Goal: Task Accomplishment & Management: Complete application form

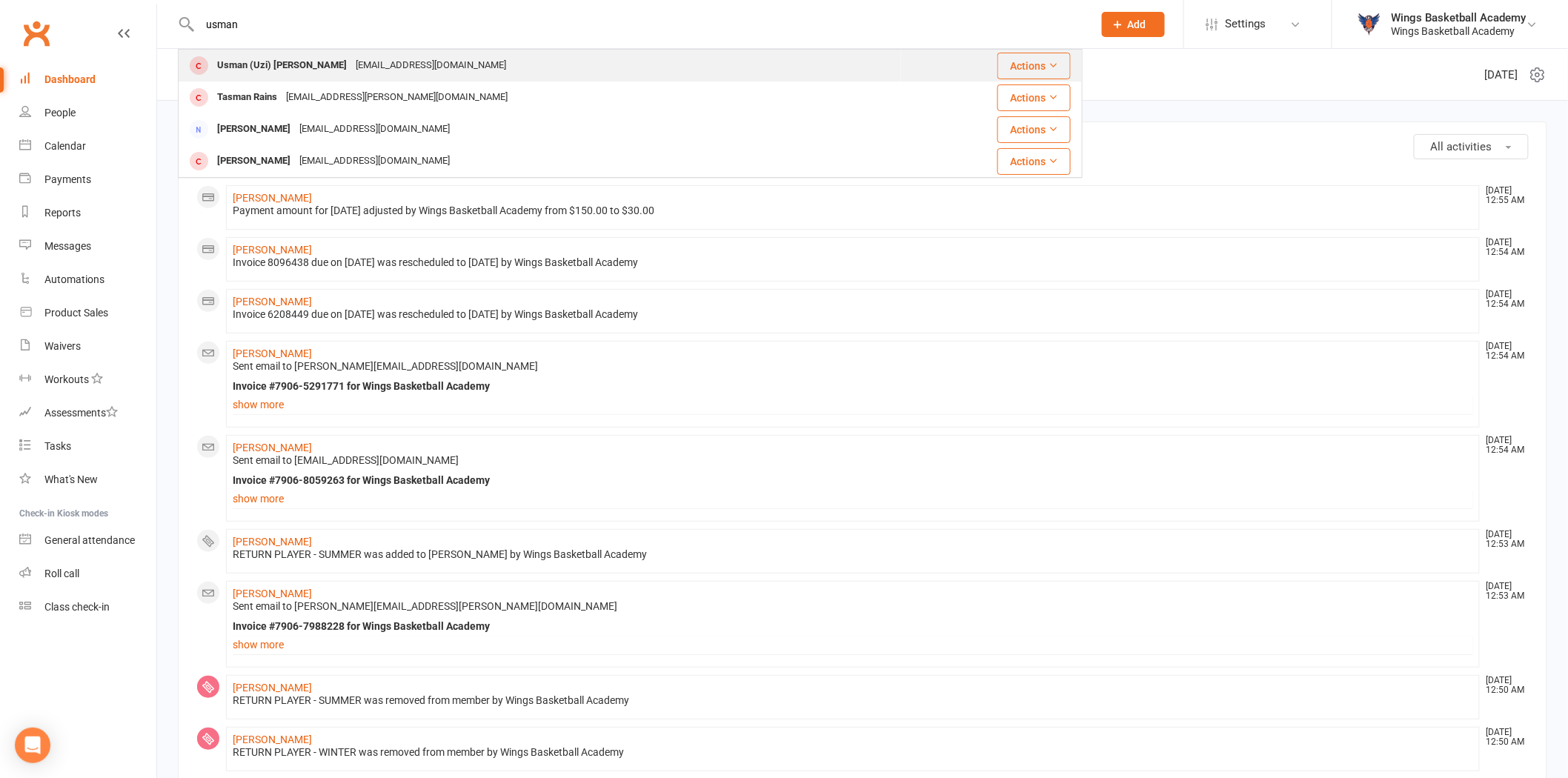
type input "usman"
click at [255, 62] on div "Usman (Uzi) [PERSON_NAME]" at bounding box center [282, 65] width 138 height 21
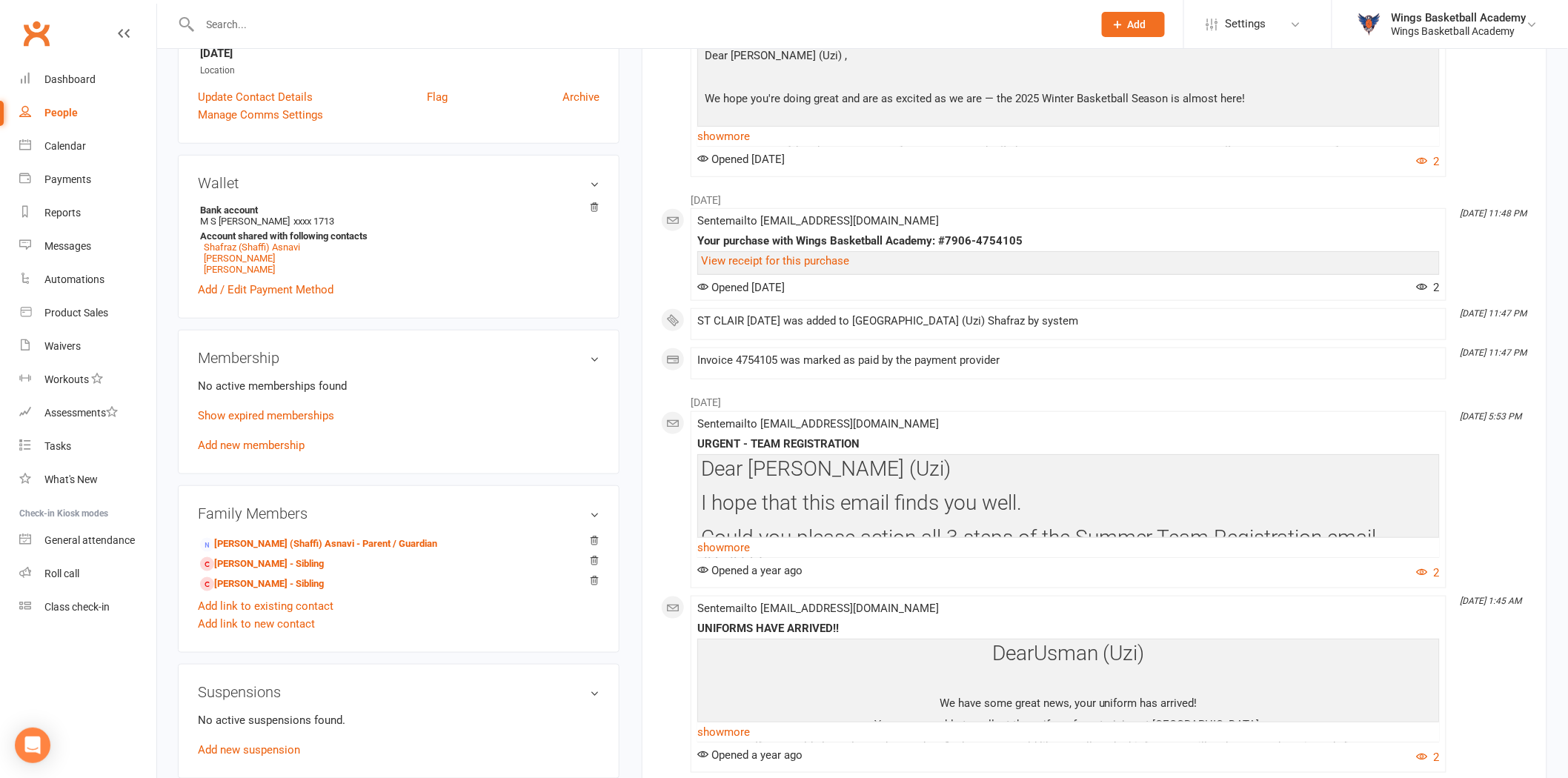
scroll to position [412, 0]
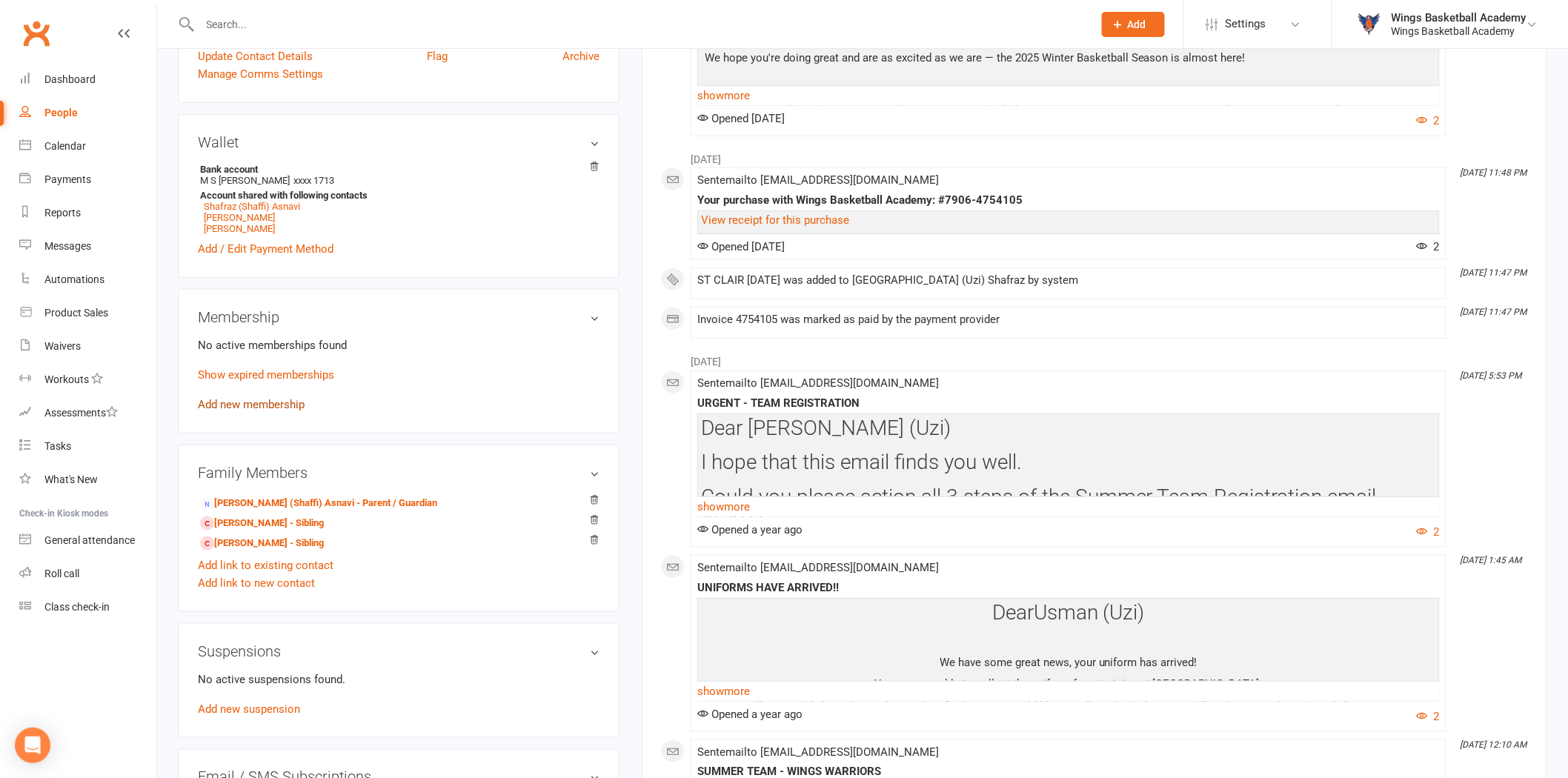
click at [255, 405] on link "Add new membership" at bounding box center [251, 404] width 107 height 13
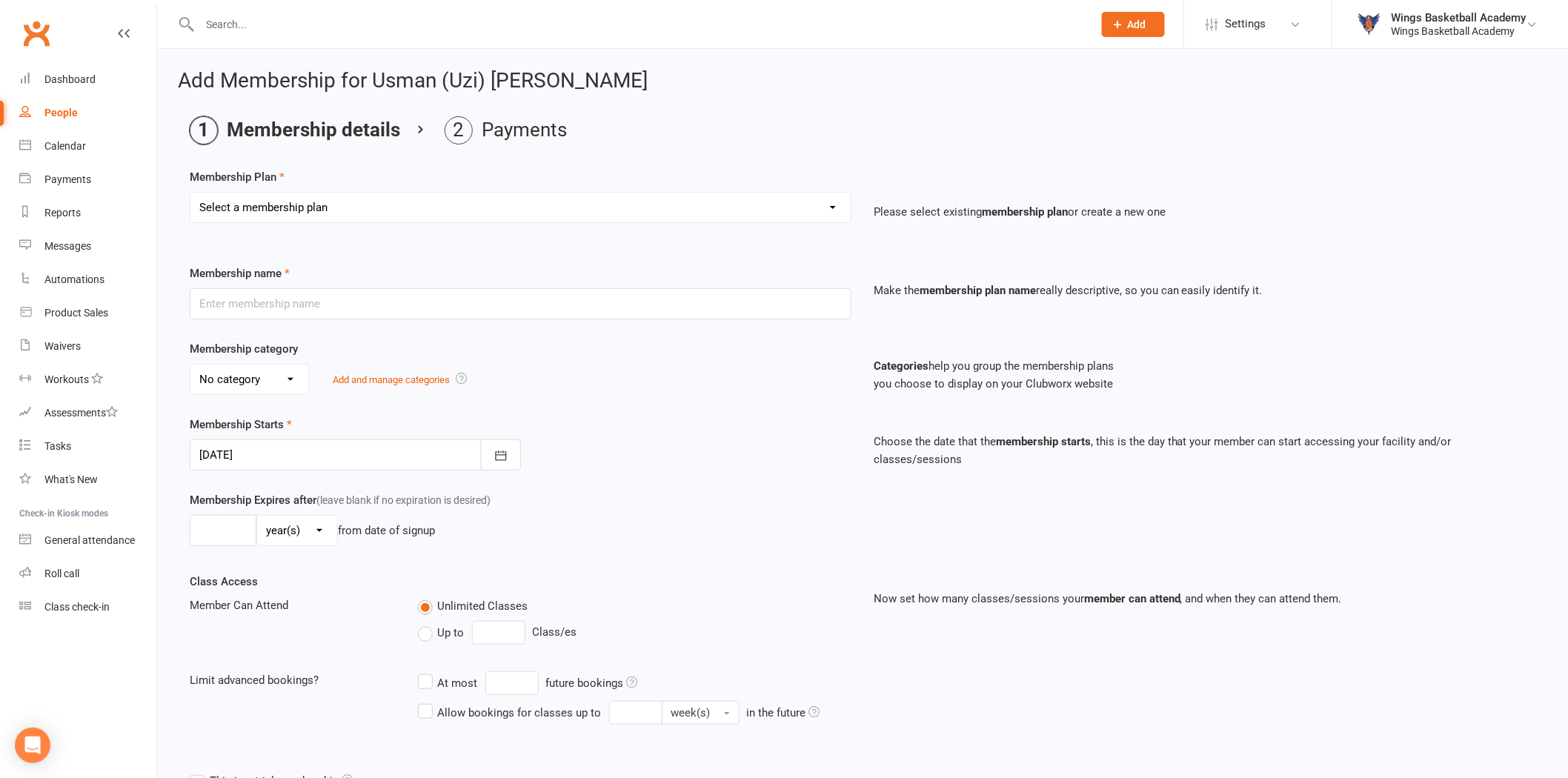
click at [397, 209] on select "Select a membership plan Create new Membership Plan NEW PLAYER - SUMMER (INCLUD…" at bounding box center [520, 208] width 660 height 30
select select "2"
click at [190, 193] on select "Select a membership plan Create new Membership Plan NEW PLAYER - SUMMER (INCLUD…" at bounding box center [520, 208] width 660 height 30
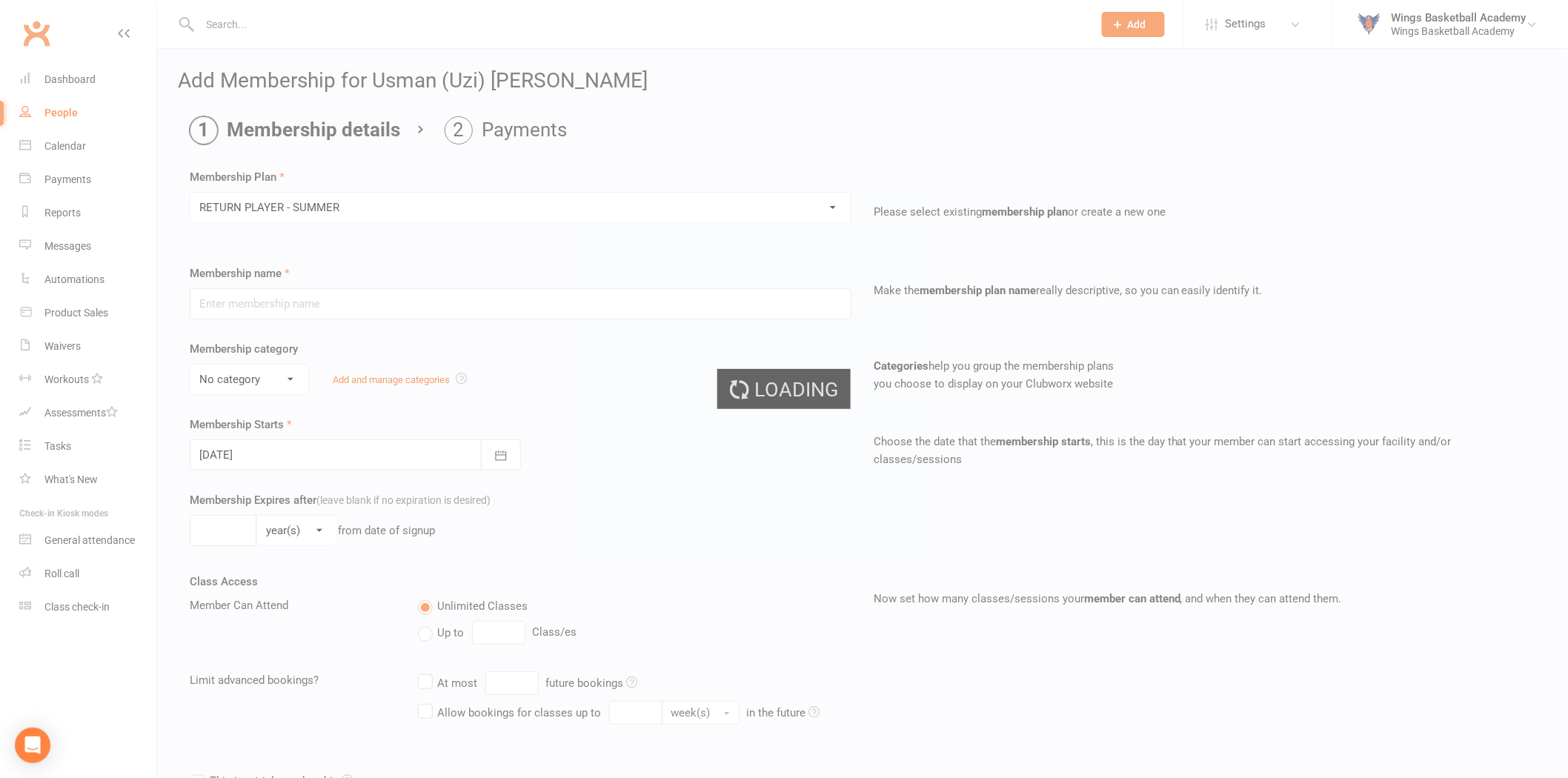
type input "RETURN PLAYER - SUMMER"
select select "1"
type input "6"
select select "2"
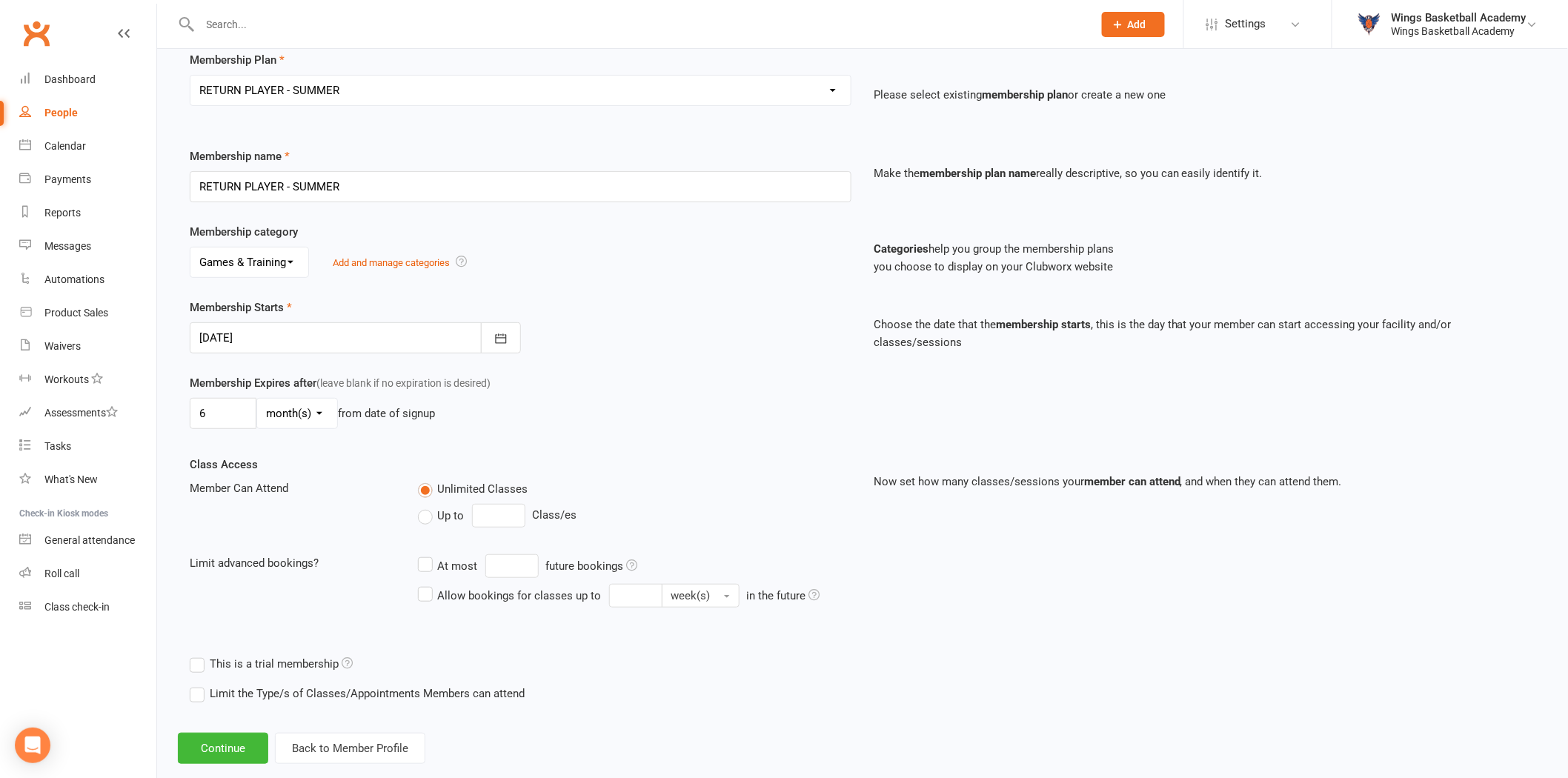
scroll to position [145, 0]
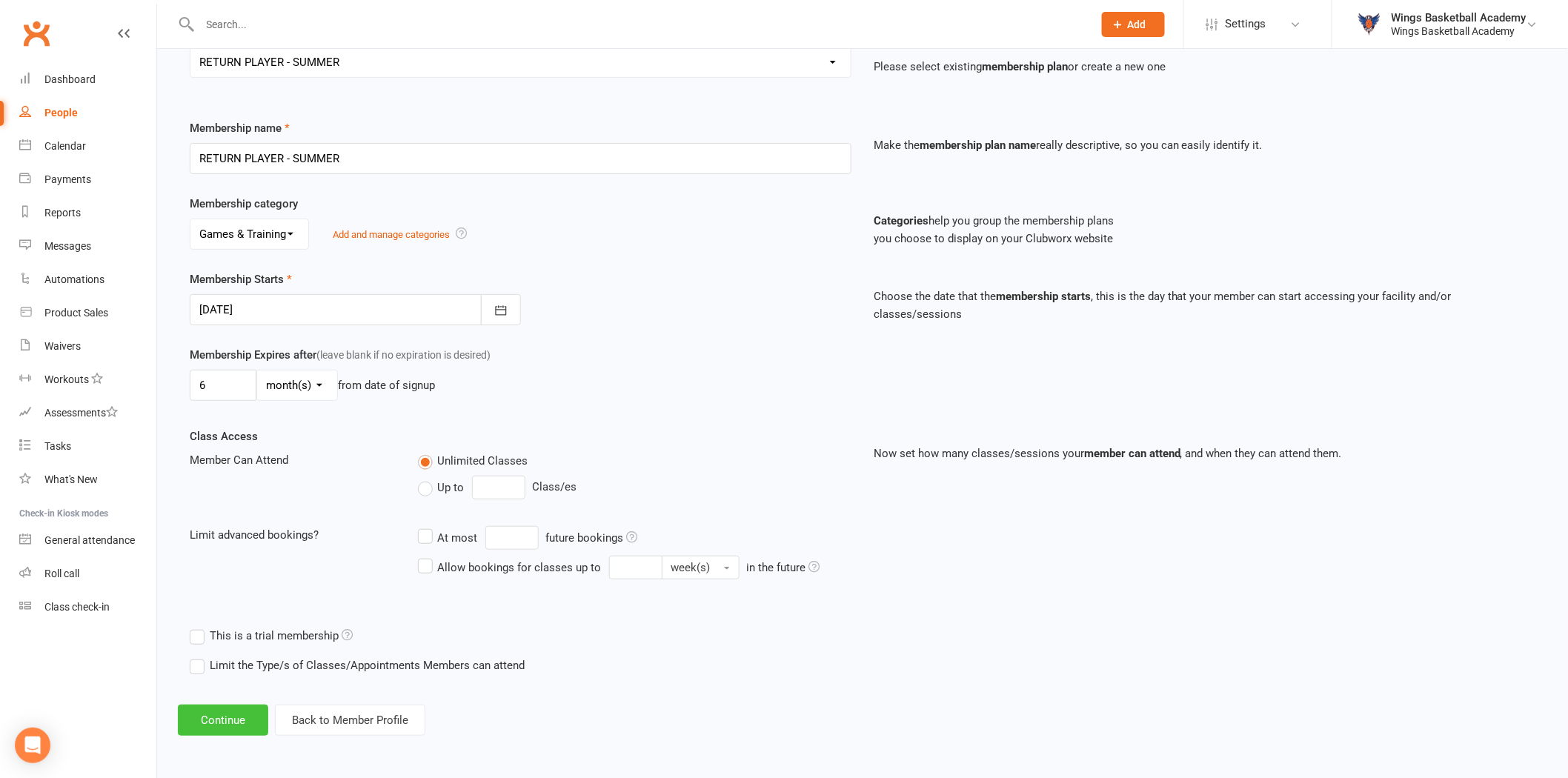
click at [212, 718] on button "Continue" at bounding box center [223, 721] width 90 height 31
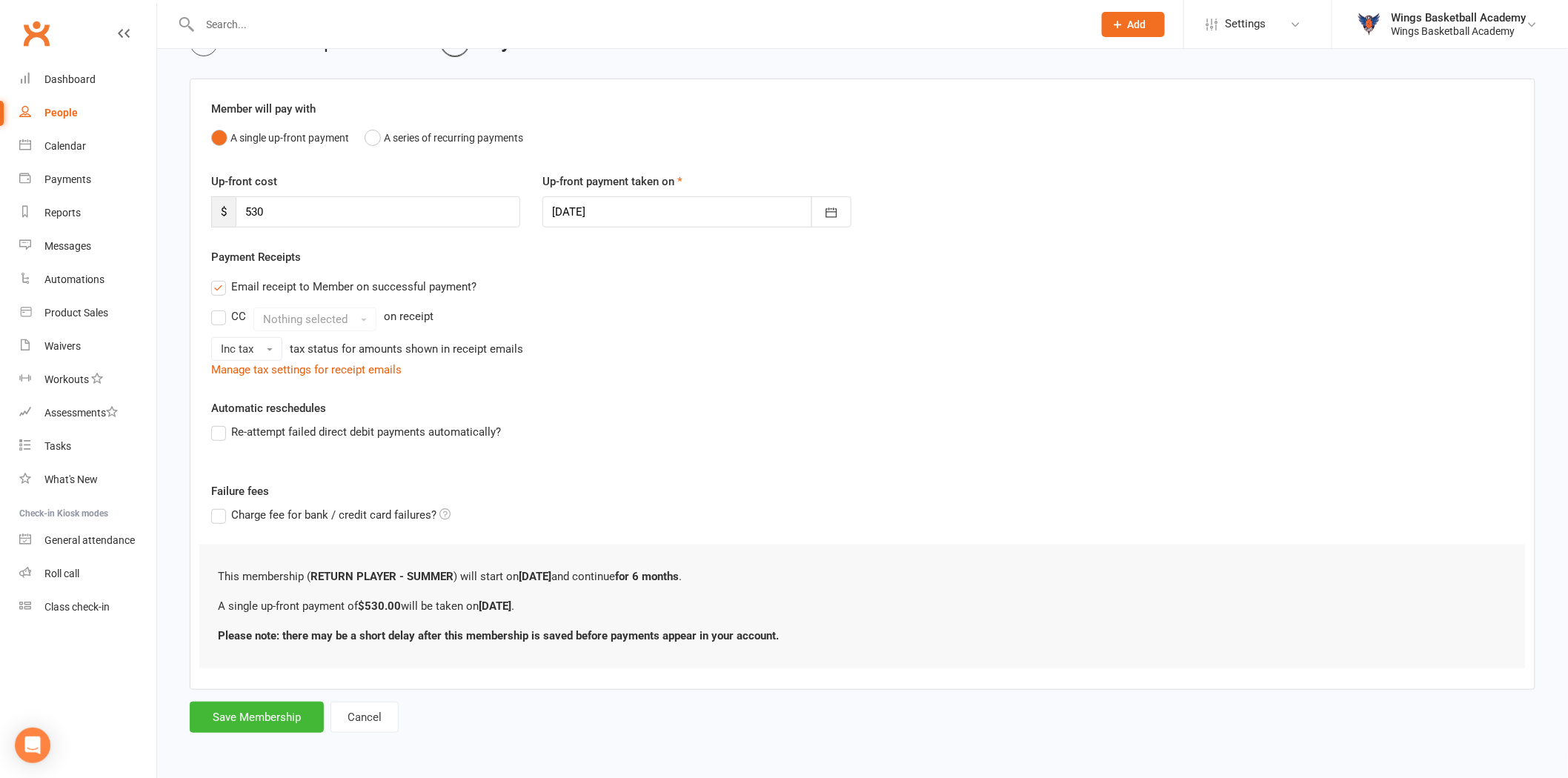
scroll to position [0, 0]
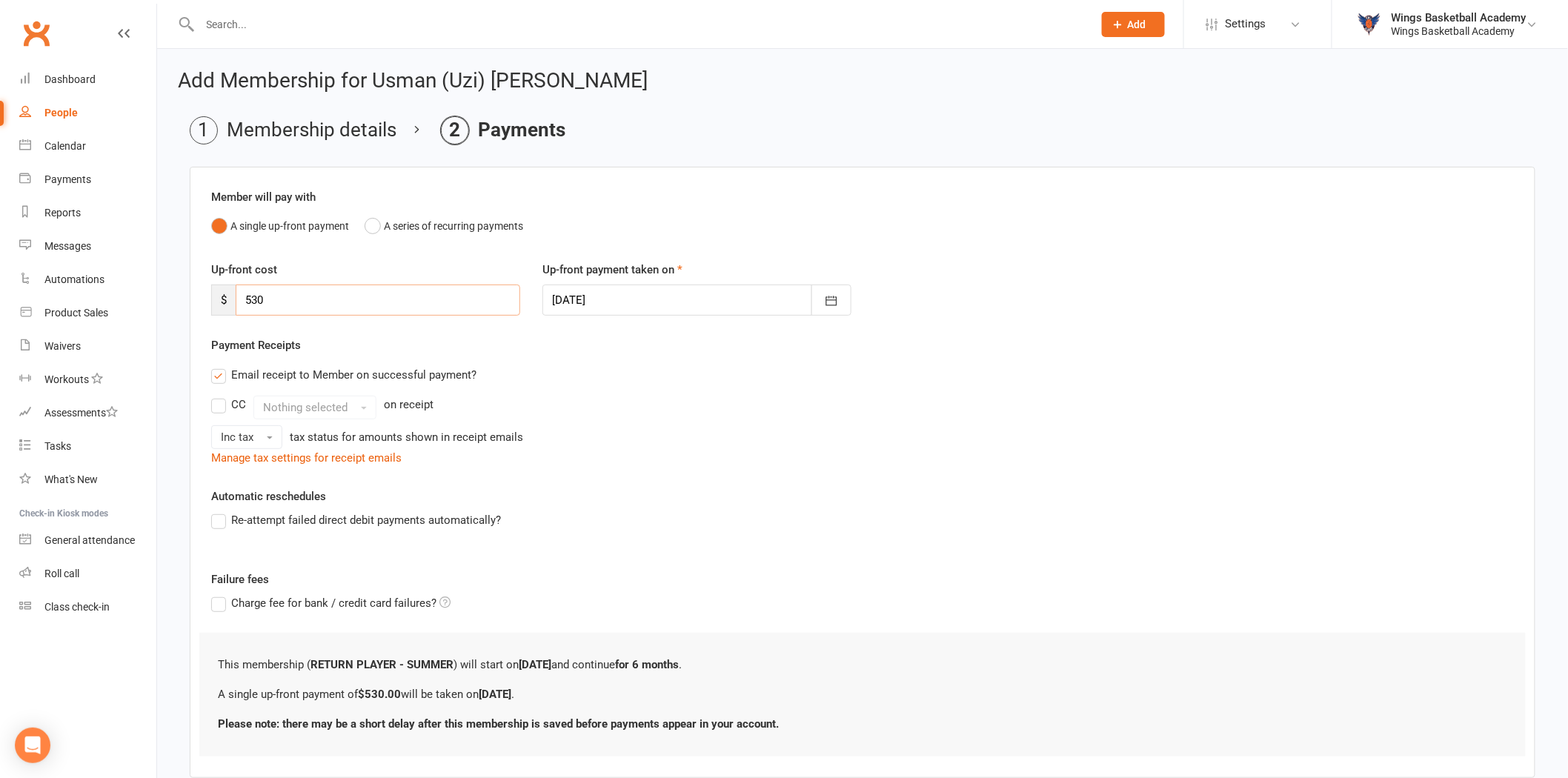
drag, startPoint x: 295, startPoint y: 300, endPoint x: 235, endPoint y: 299, distance: 60.0
click at [235, 299] on input "530" at bounding box center [377, 300] width 284 height 31
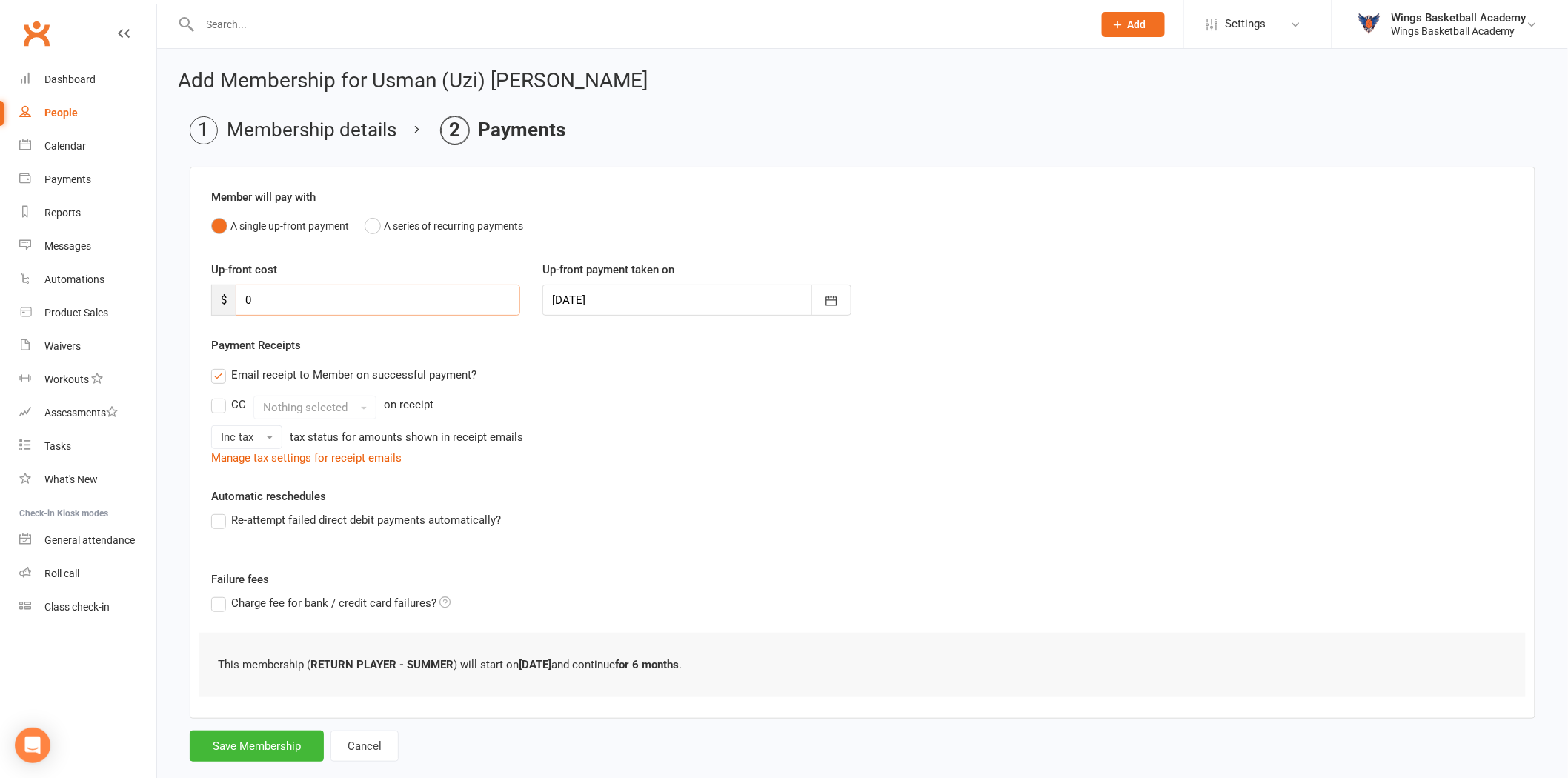
type input "0"
click at [604, 395] on div "Email receipt to Member on successful payment? CC Nothing selected on receipt I…" at bounding box center [862, 413] width 1324 height 107
click at [260, 748] on button "Save Membership" at bounding box center [256, 747] width 134 height 31
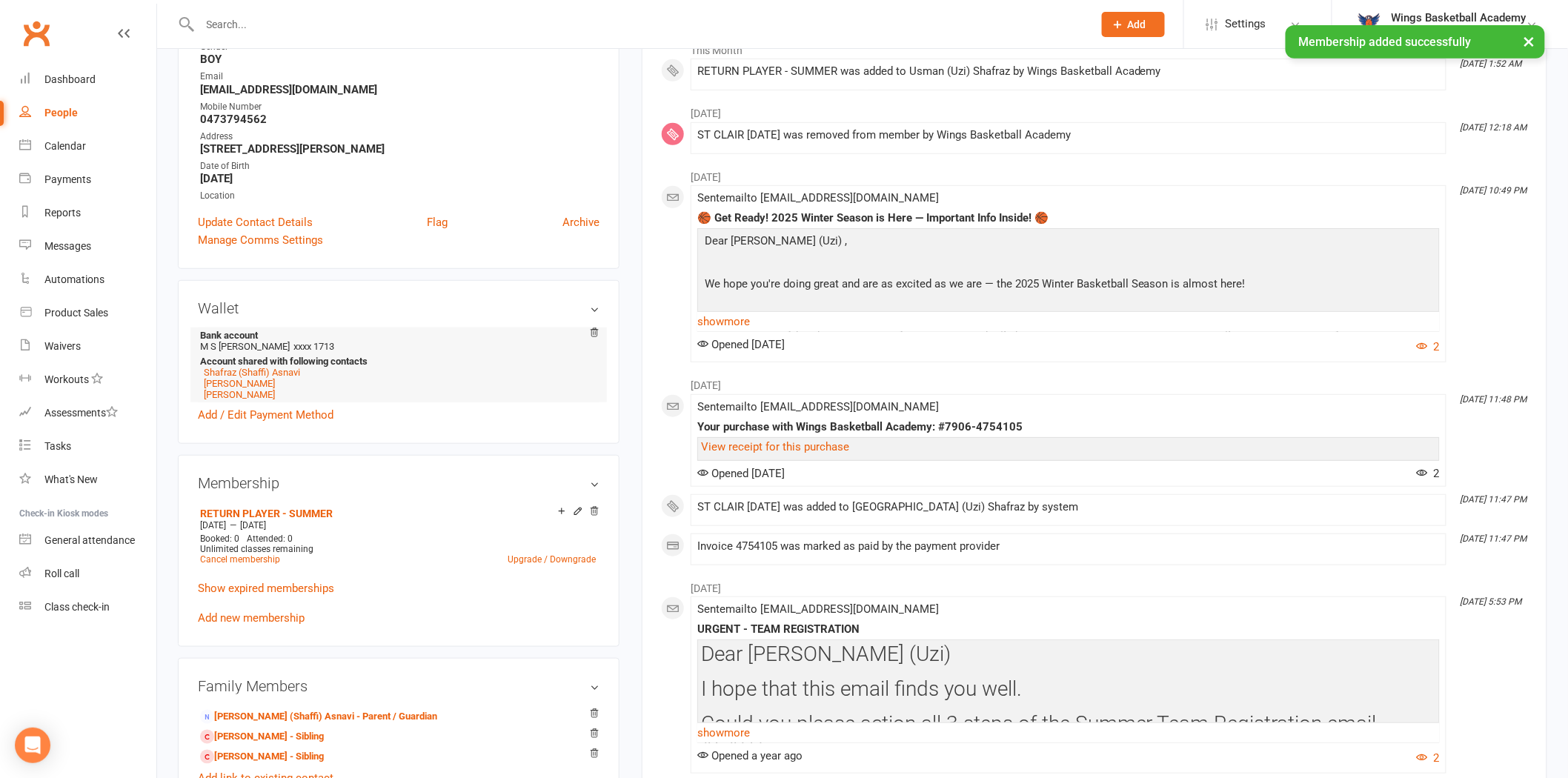
scroll to position [329, 0]
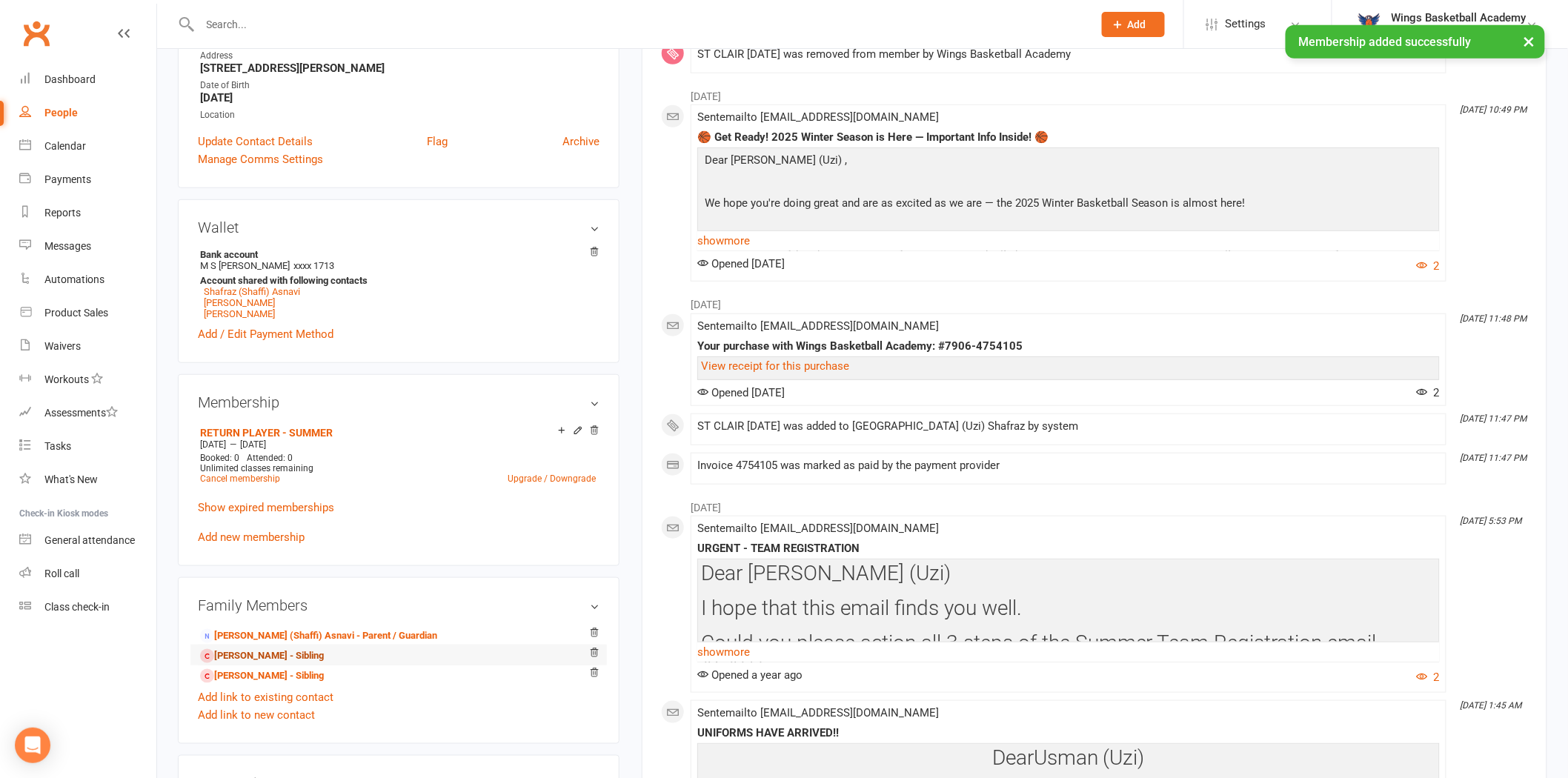
click at [267, 657] on link "[PERSON_NAME] - Sibling" at bounding box center [262, 656] width 124 height 16
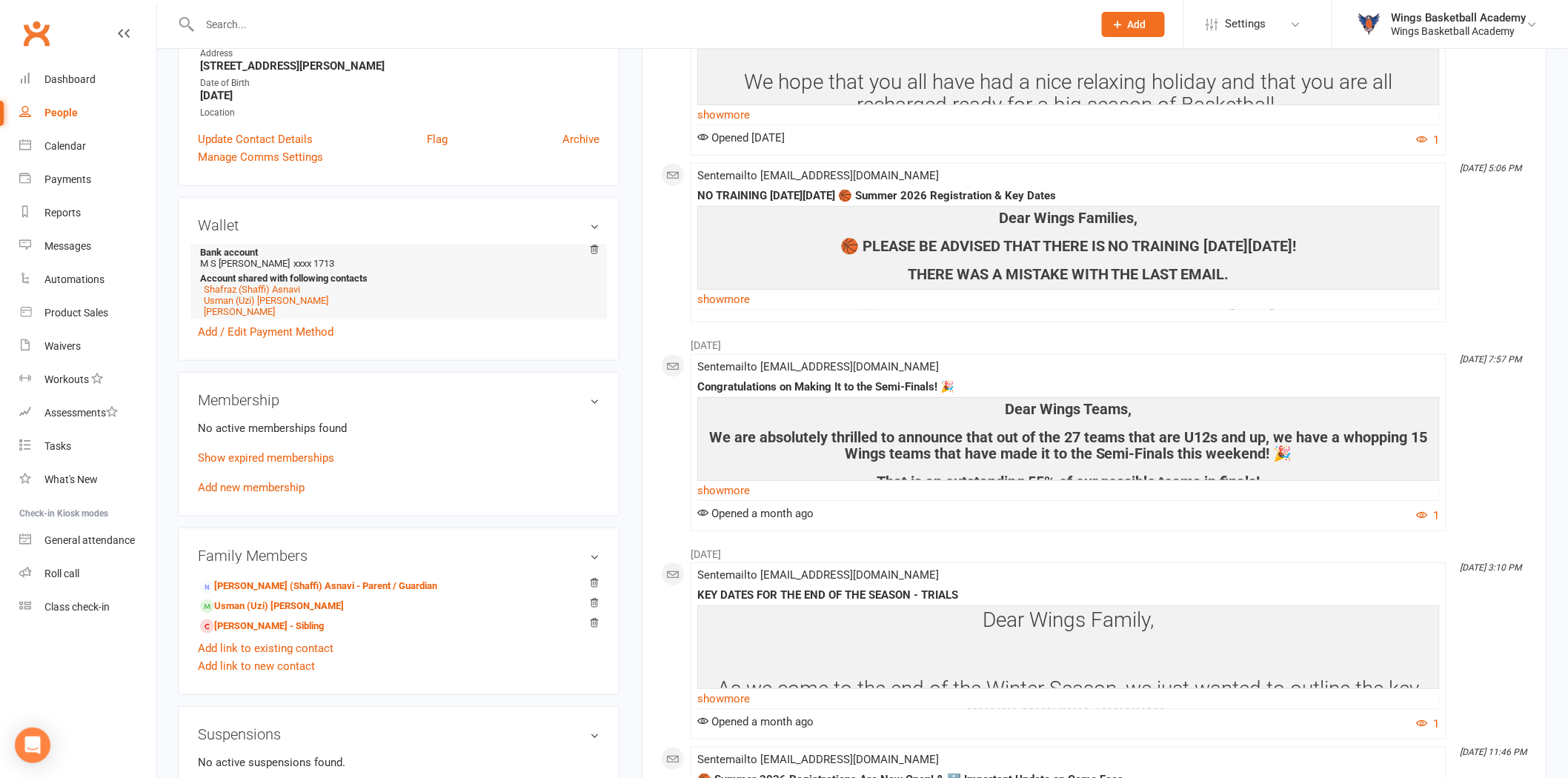
scroll to position [329, 0]
click at [284, 491] on link "Add new membership" at bounding box center [251, 487] width 107 height 13
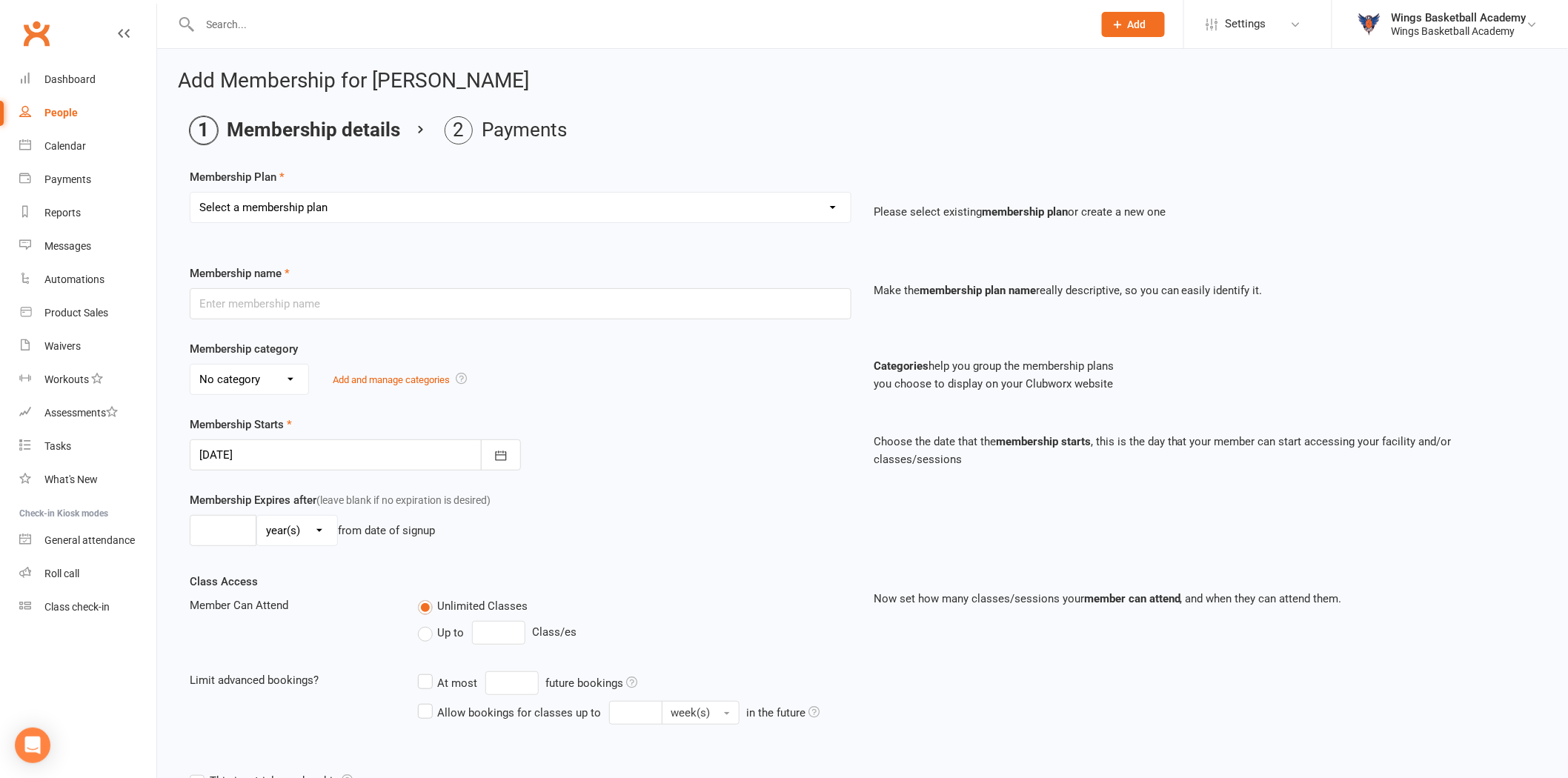
click at [374, 209] on select "Select a membership plan Create new Membership Plan NEW PLAYER - SUMMER (INCLUD…" at bounding box center [520, 208] width 660 height 30
select select "2"
click at [190, 193] on select "Select a membership plan Create new Membership Plan NEW PLAYER - SUMMER (INCLUD…" at bounding box center [520, 208] width 660 height 30
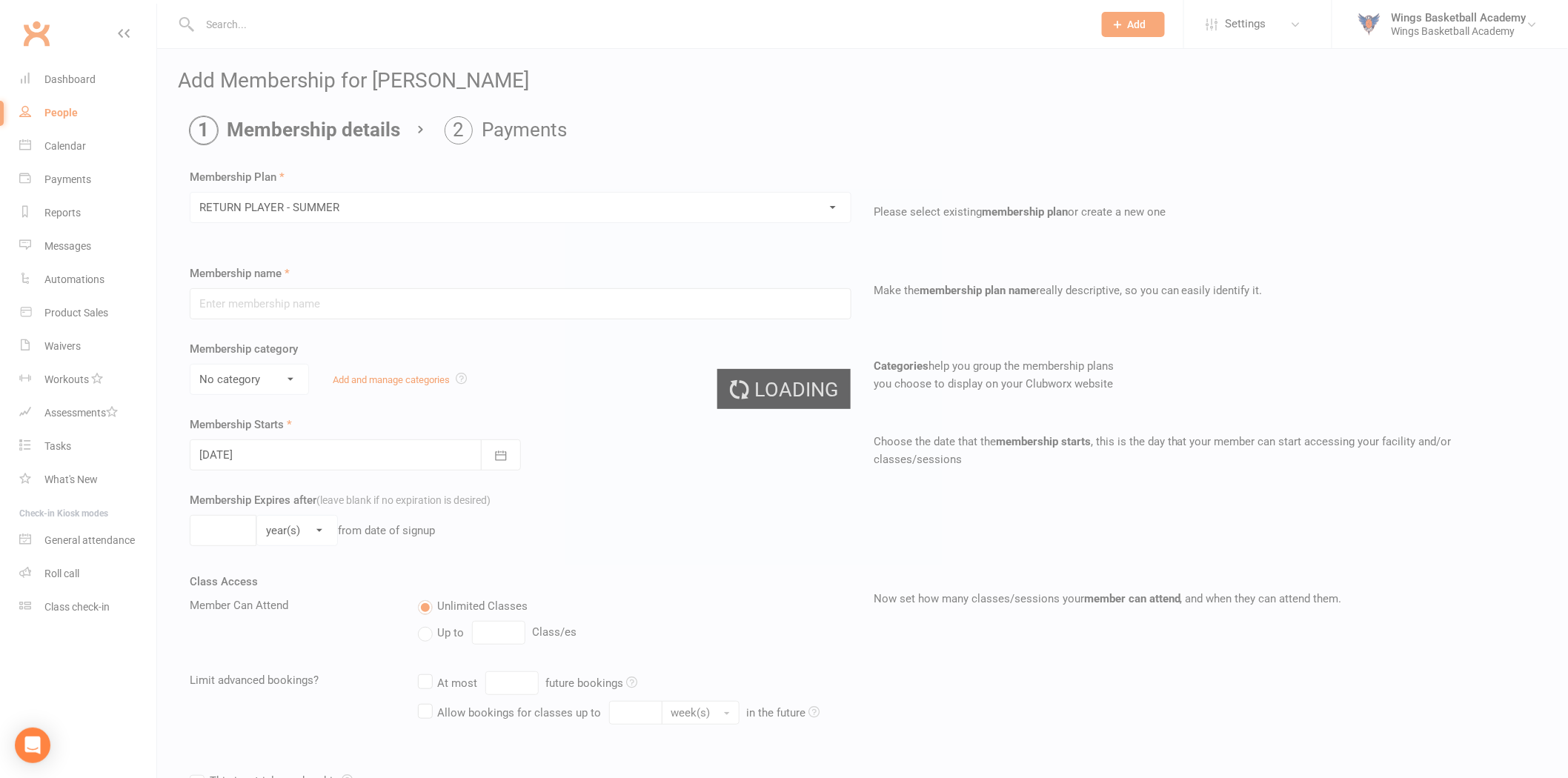
type input "RETURN PLAYER - SUMMER"
select select "1"
type input "6"
select select "2"
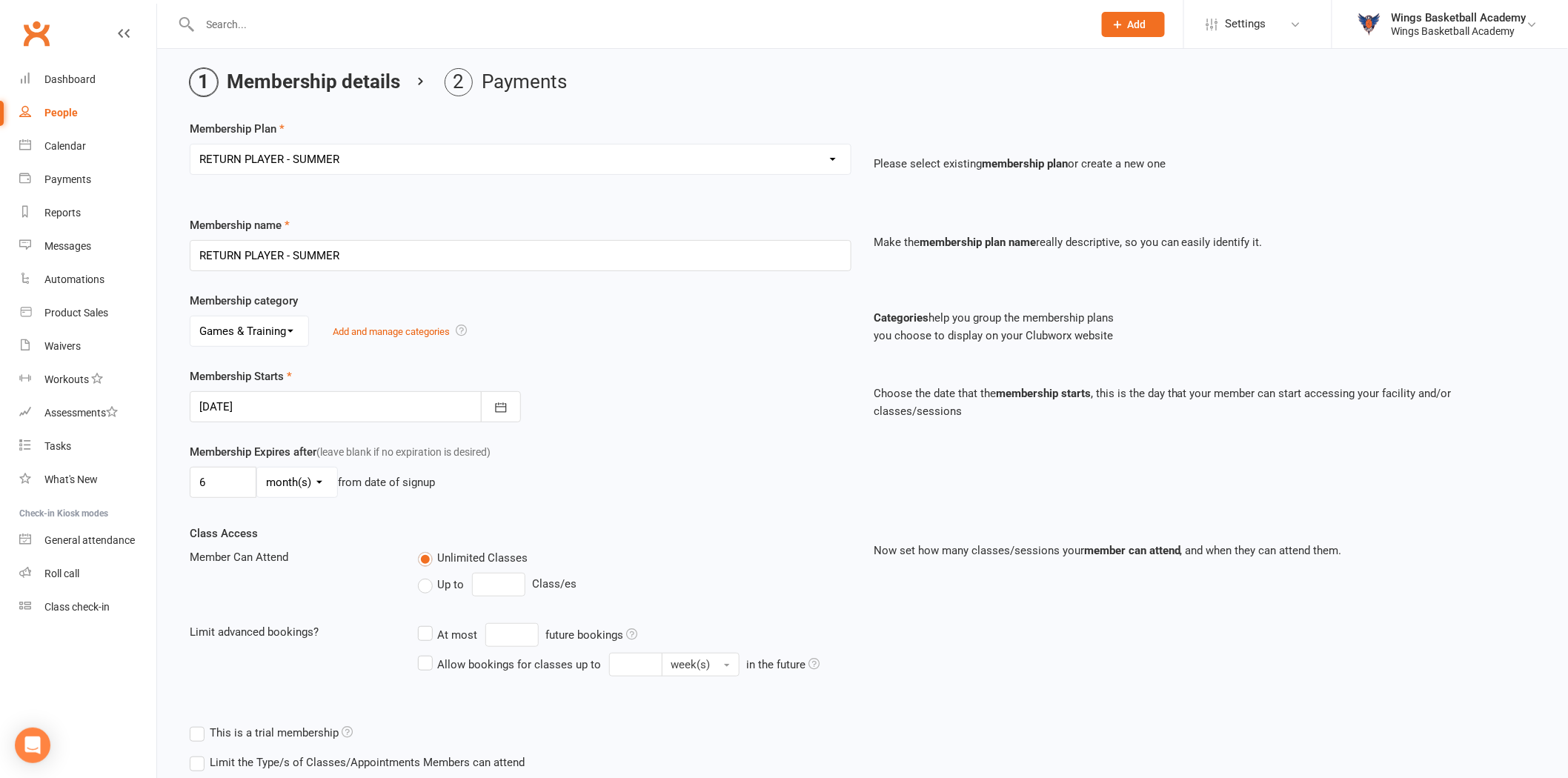
scroll to position [145, 0]
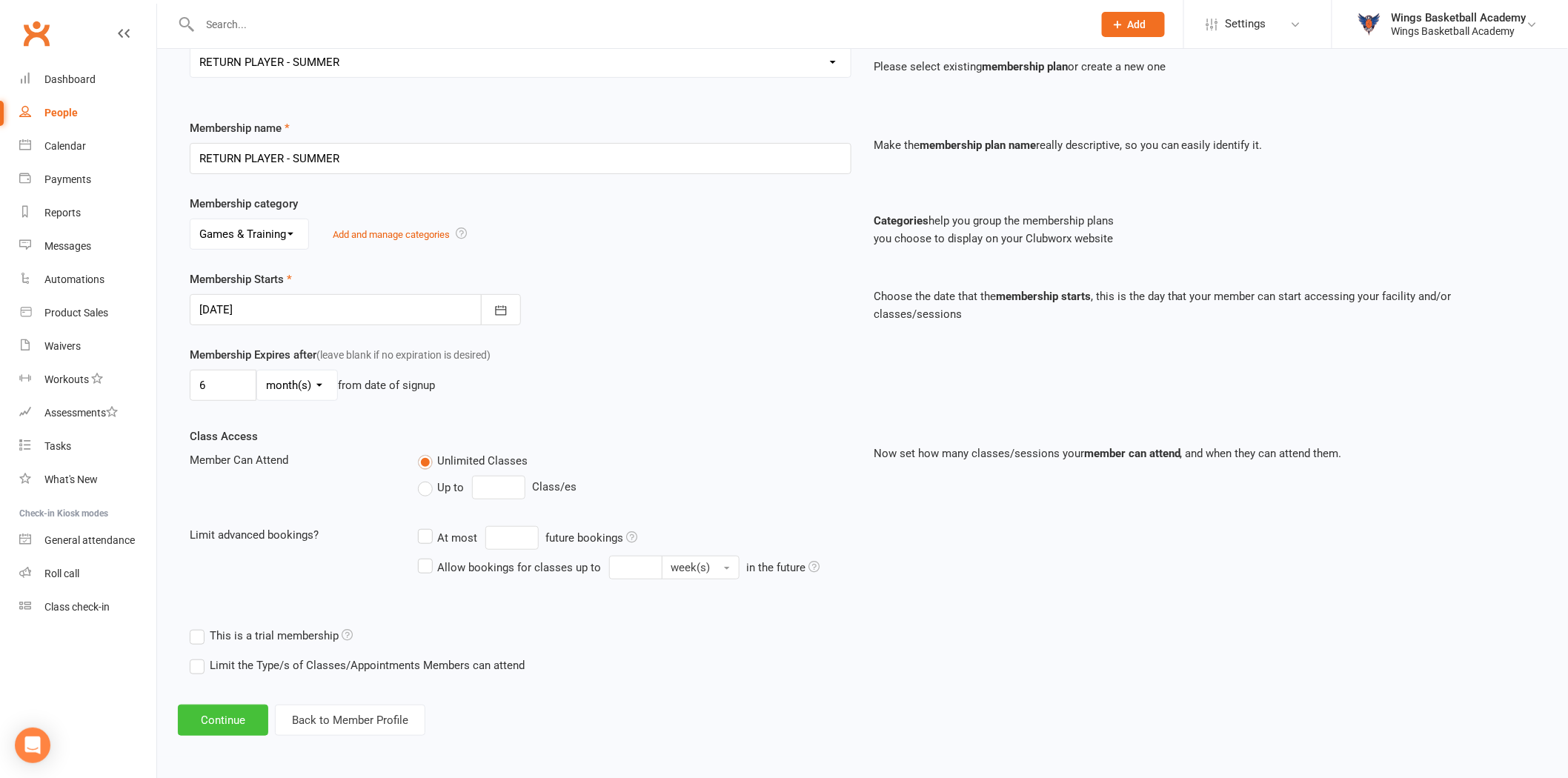
click at [219, 722] on button "Continue" at bounding box center [223, 721] width 90 height 31
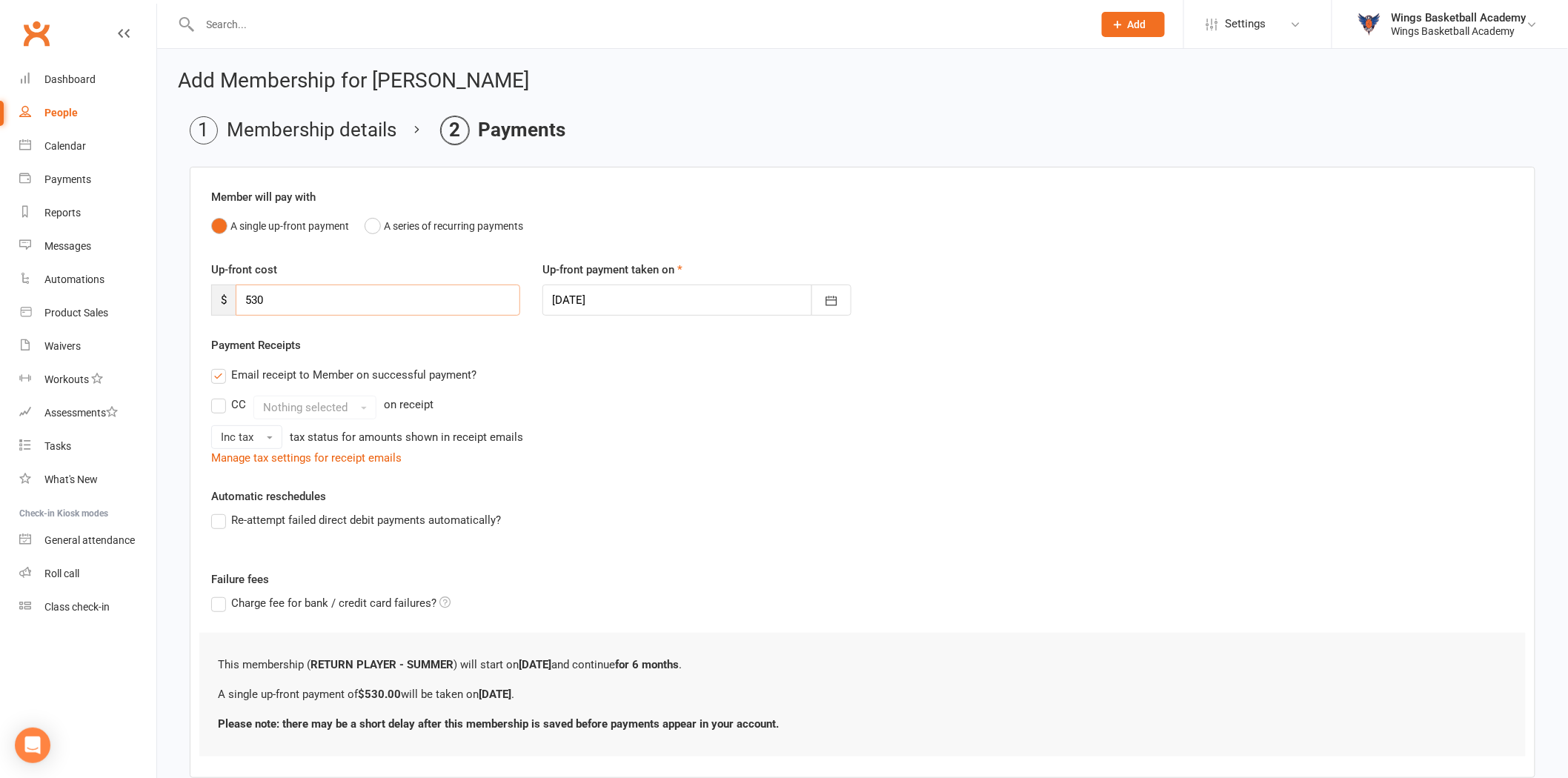
drag, startPoint x: 250, startPoint y: 292, endPoint x: 234, endPoint y: 292, distance: 16.0
click at [234, 292] on div "$ 530" at bounding box center [365, 300] width 309 height 31
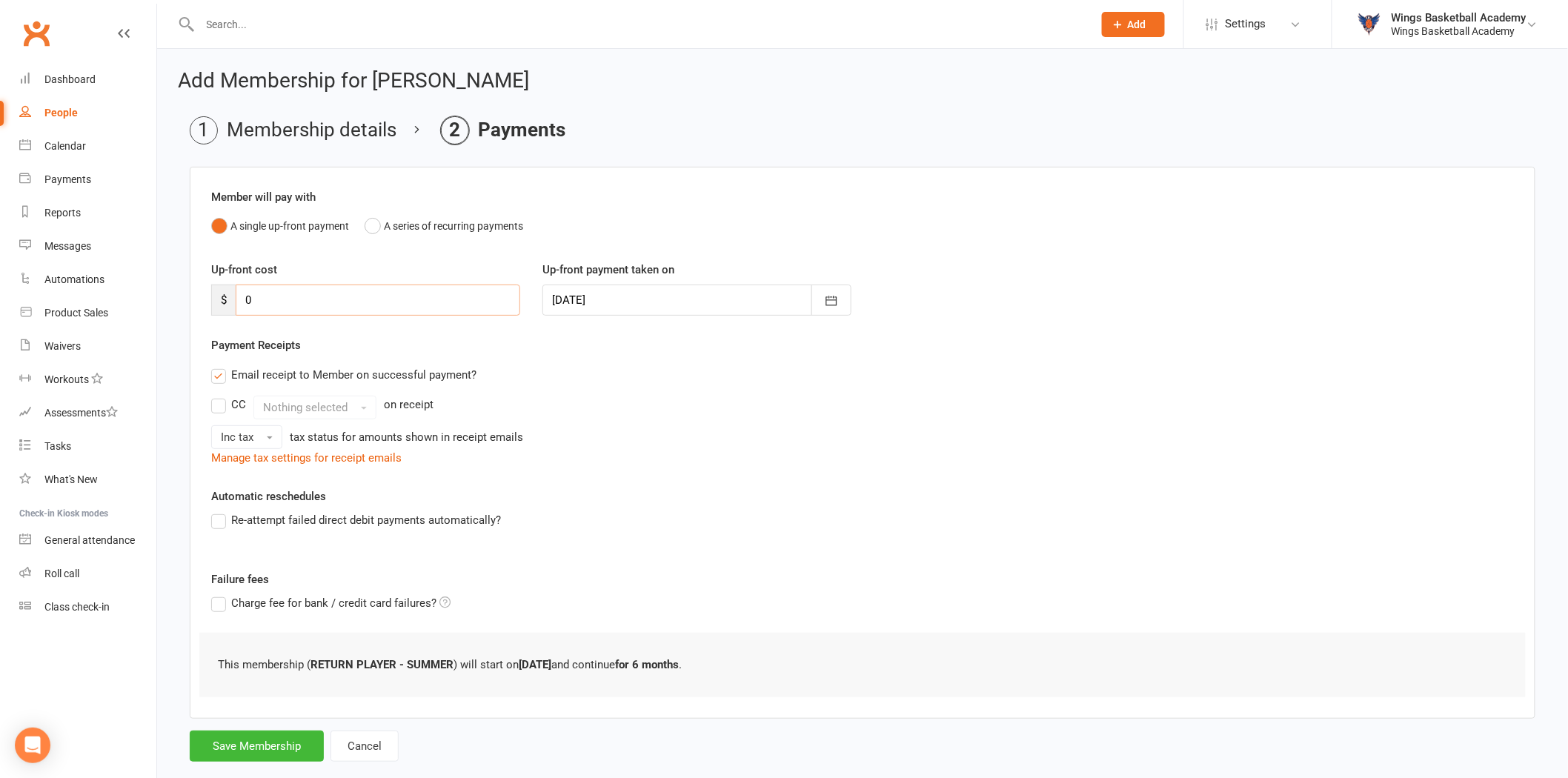
type input "0"
click at [539, 371] on div "Email receipt to Member on successful payment?" at bounding box center [856, 375] width 1314 height 30
click at [280, 746] on button "Save Membership" at bounding box center [256, 747] width 134 height 31
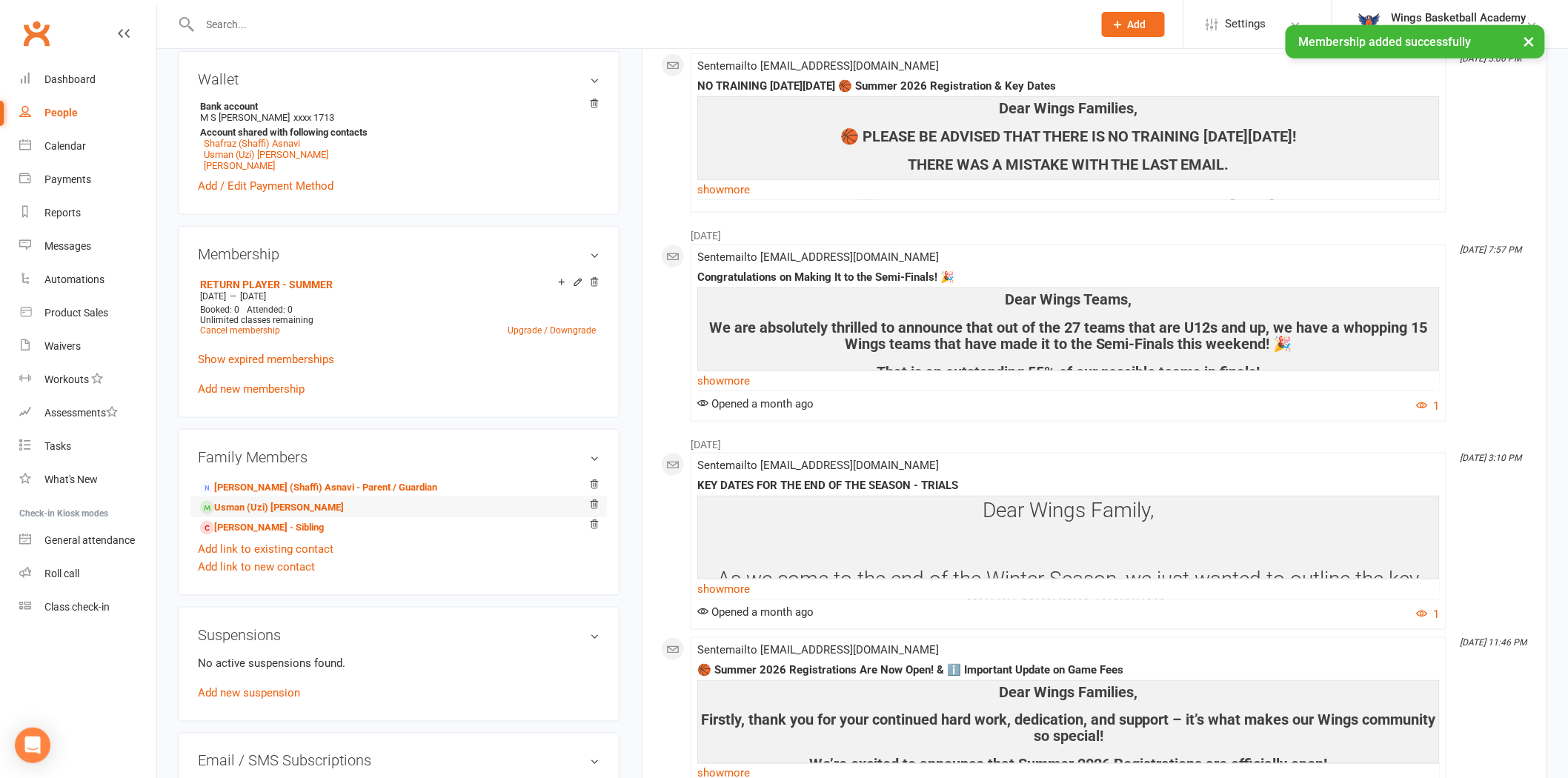
scroll to position [741, 0]
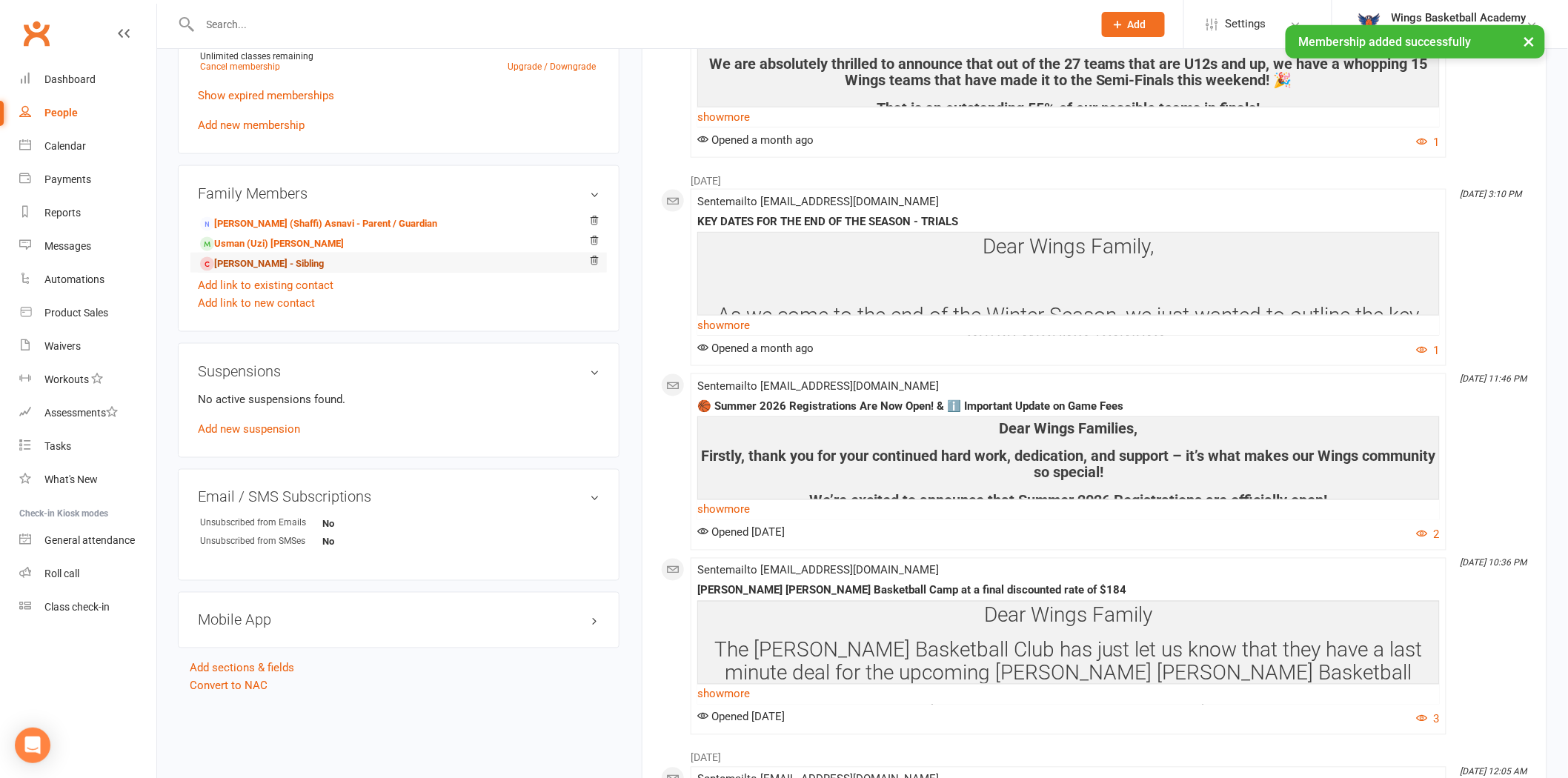
click at [249, 262] on link "[PERSON_NAME] - Sibling" at bounding box center [262, 264] width 124 height 16
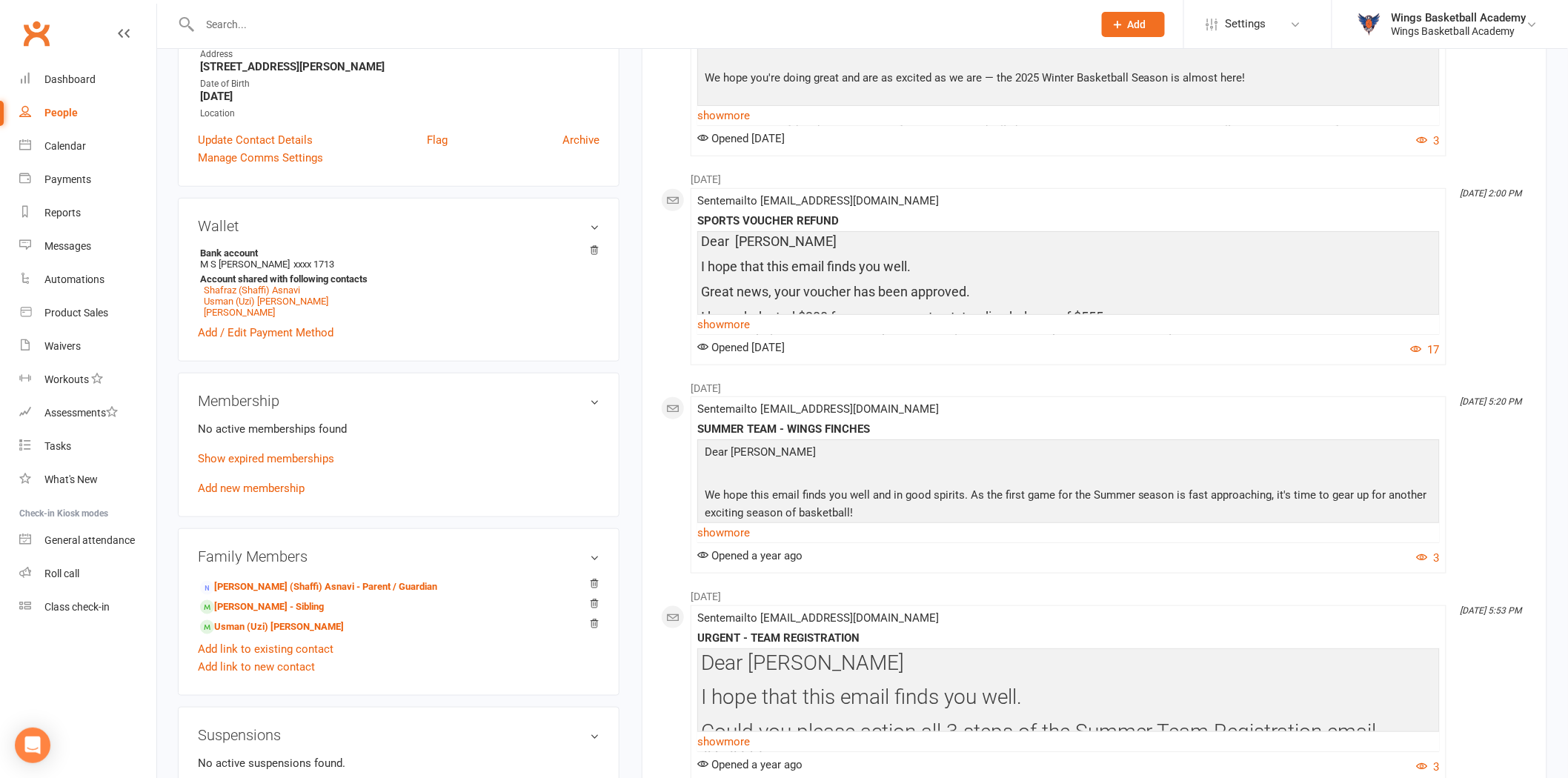
scroll to position [329, 0]
click at [281, 485] on link "Add new membership" at bounding box center [251, 487] width 107 height 13
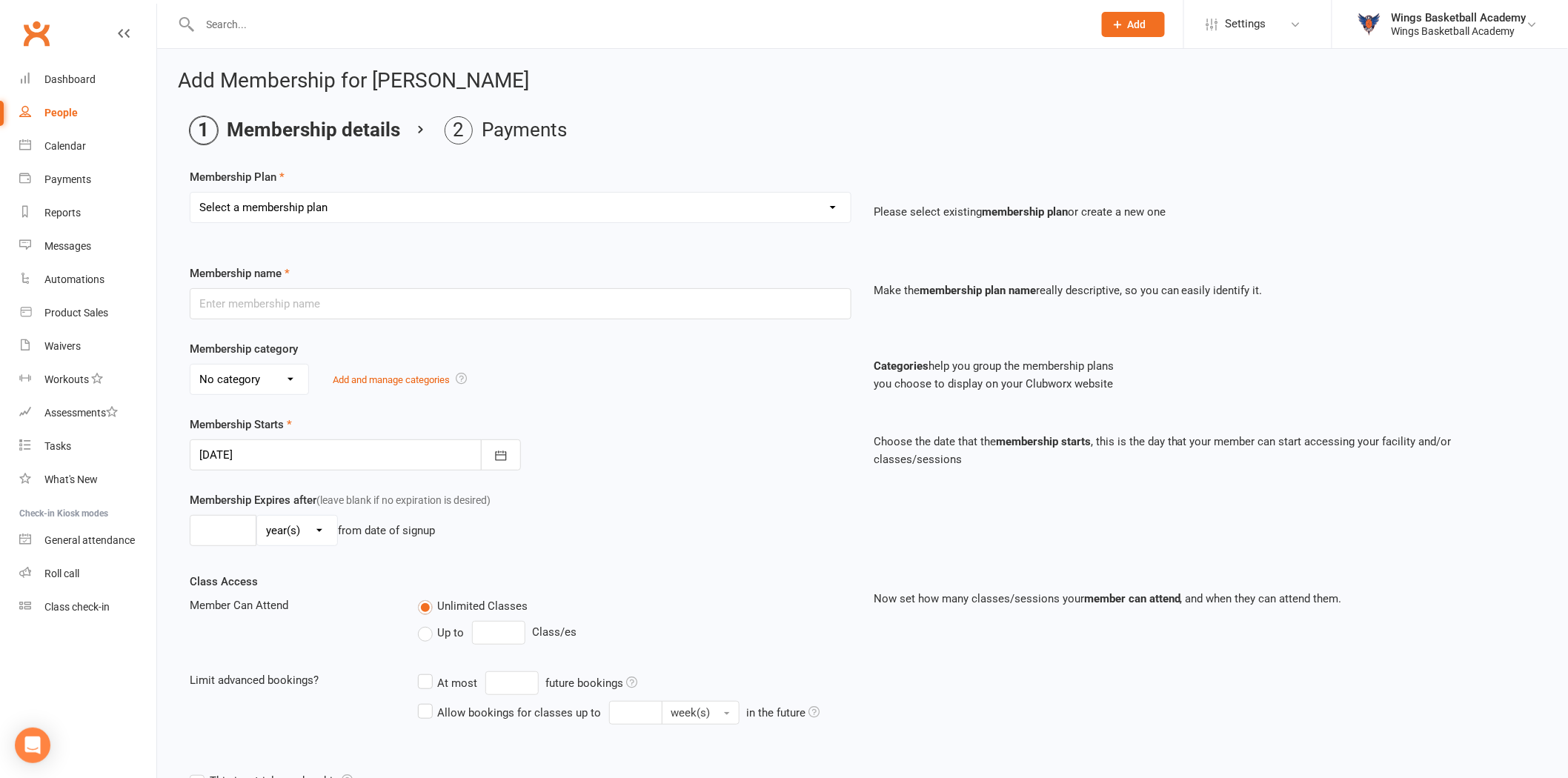
click at [339, 205] on select "Select a membership plan Create new Membership Plan NEW PLAYER - SUMMER (INCLUD…" at bounding box center [520, 208] width 660 height 30
select select "2"
click at [190, 193] on select "Select a membership plan Create new Membership Plan NEW PLAYER - SUMMER (INCLUD…" at bounding box center [520, 208] width 660 height 30
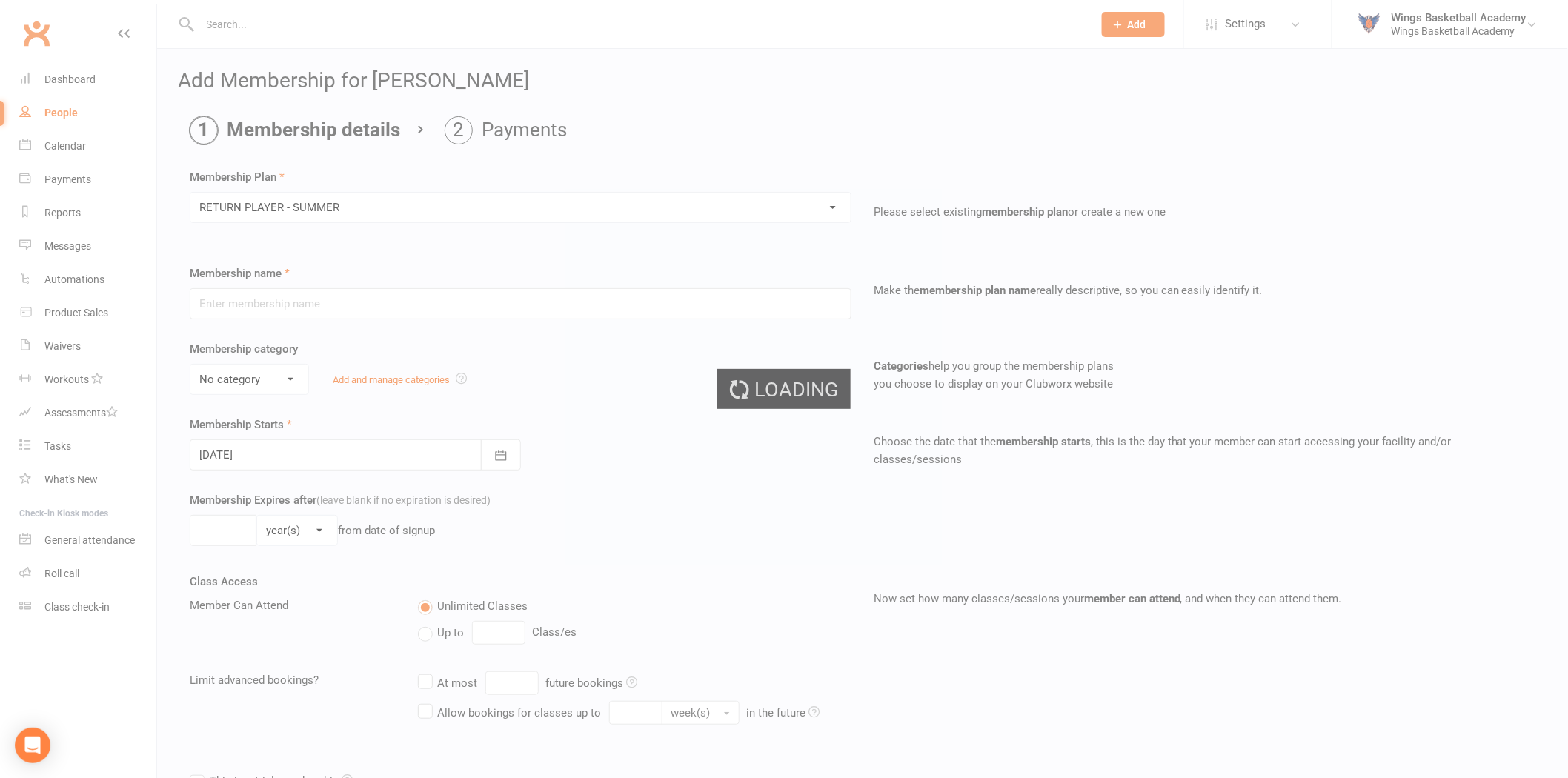
type input "RETURN PLAYER - SUMMER"
select select "1"
type input "6"
select select "2"
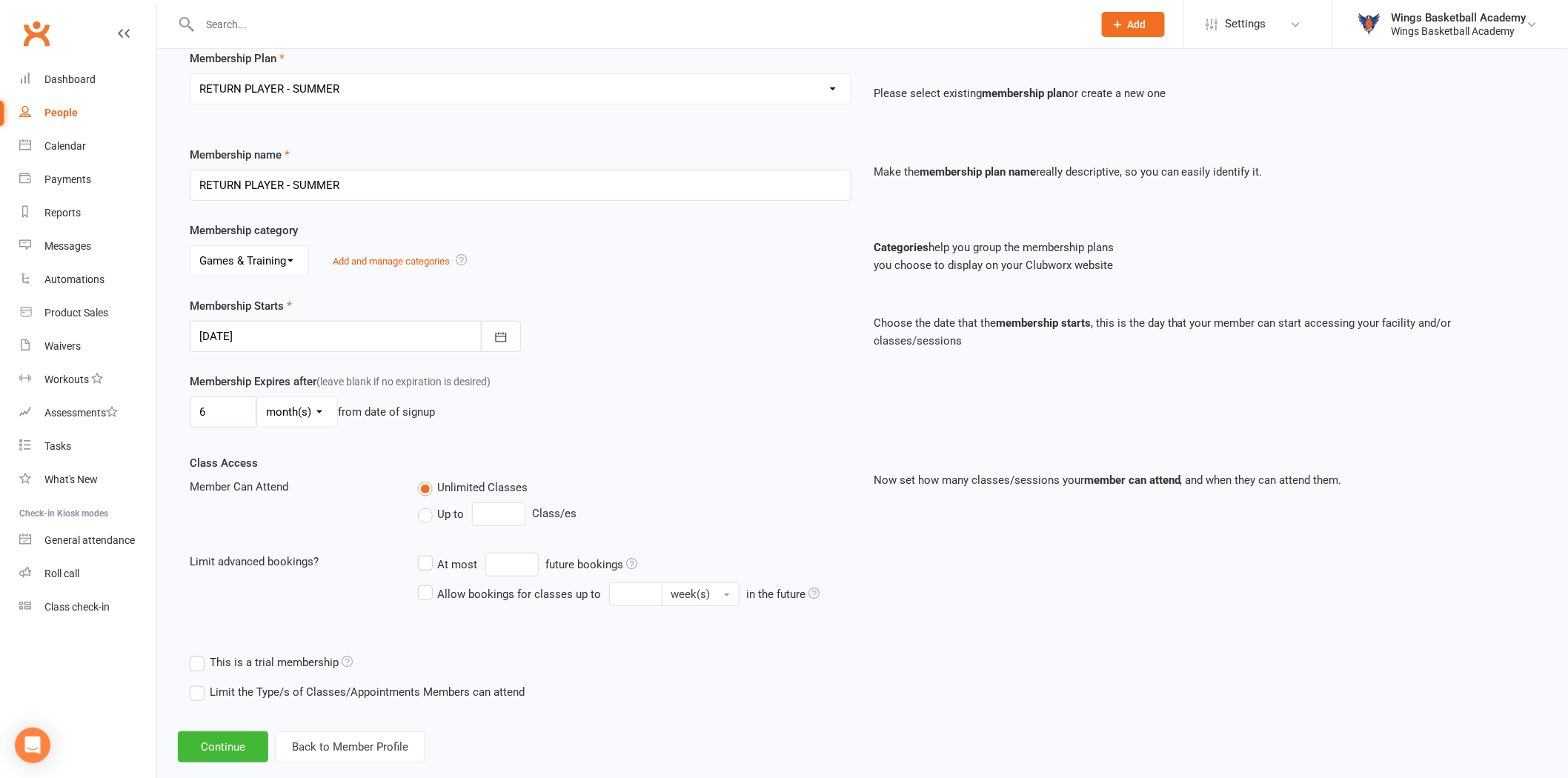
scroll to position [145, 0]
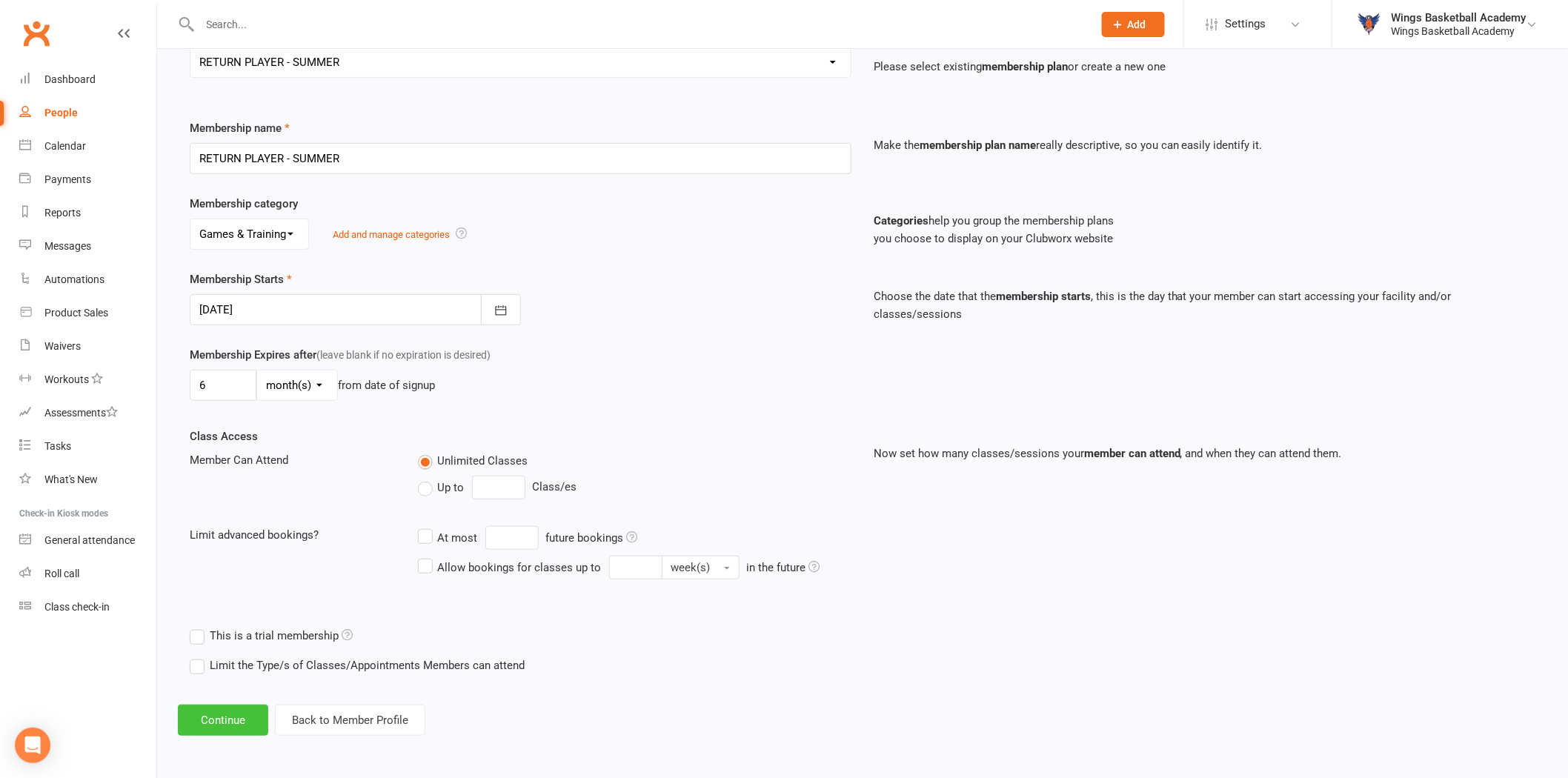
click at [222, 713] on button "Continue" at bounding box center [223, 721] width 90 height 31
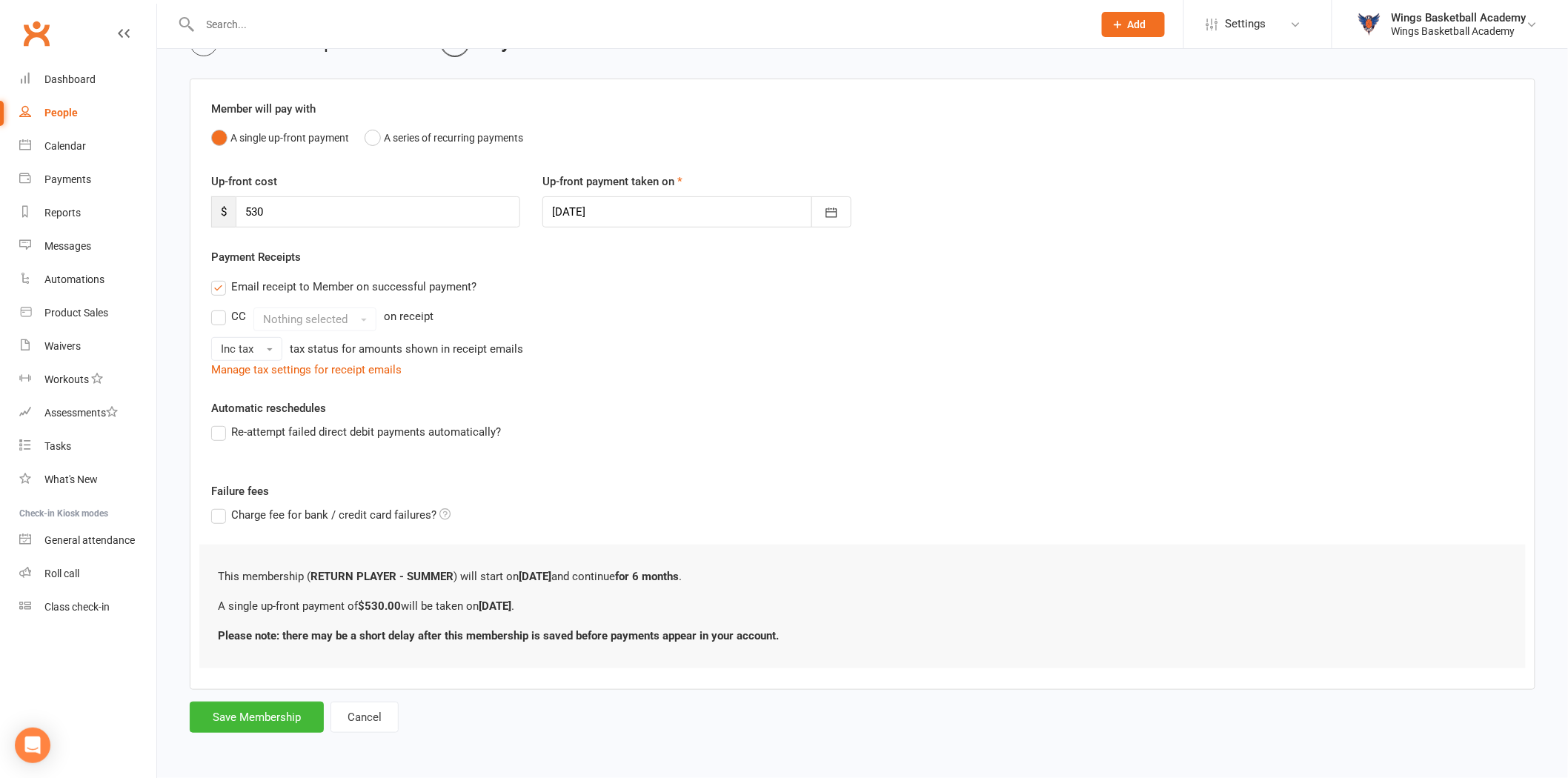
scroll to position [0, 0]
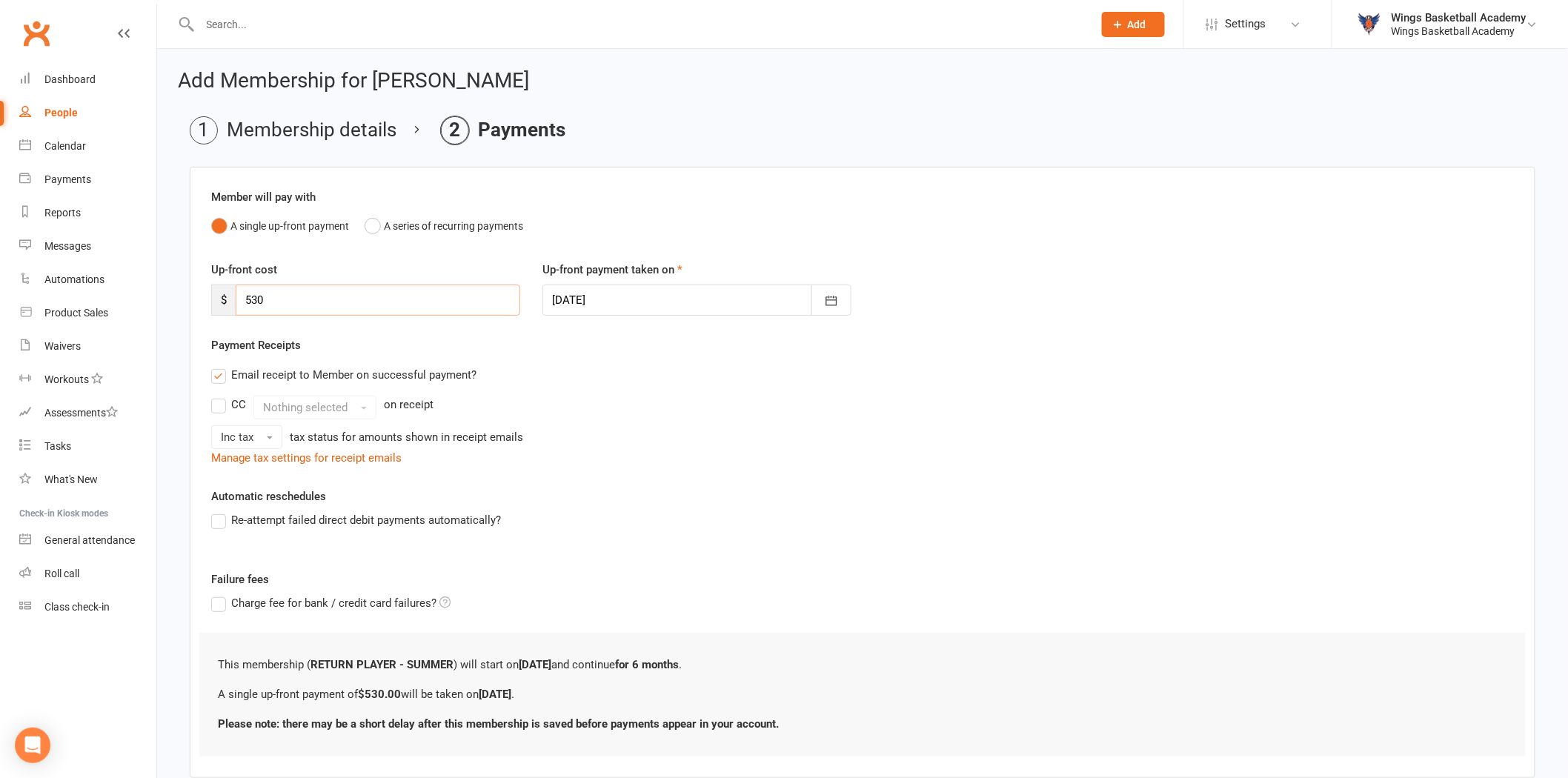
drag, startPoint x: 297, startPoint y: 298, endPoint x: 239, endPoint y: 292, distance: 58.3
click at [239, 292] on input "530" at bounding box center [377, 300] width 284 height 31
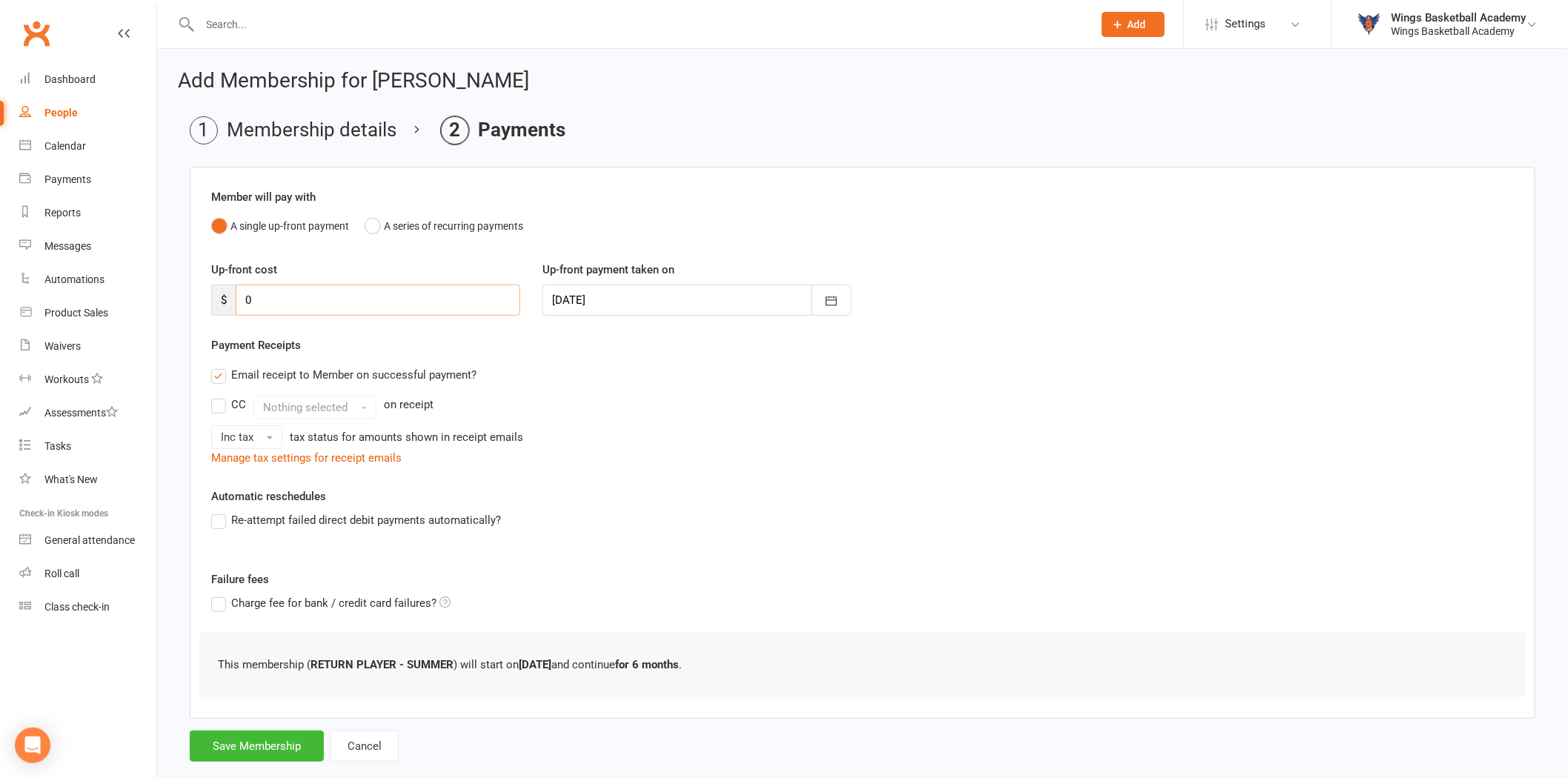
type input "0"
click at [425, 349] on div "Payment Receipts Email receipt to Member on successful payment? CC Nothing sele…" at bounding box center [862, 401] width 1302 height 130
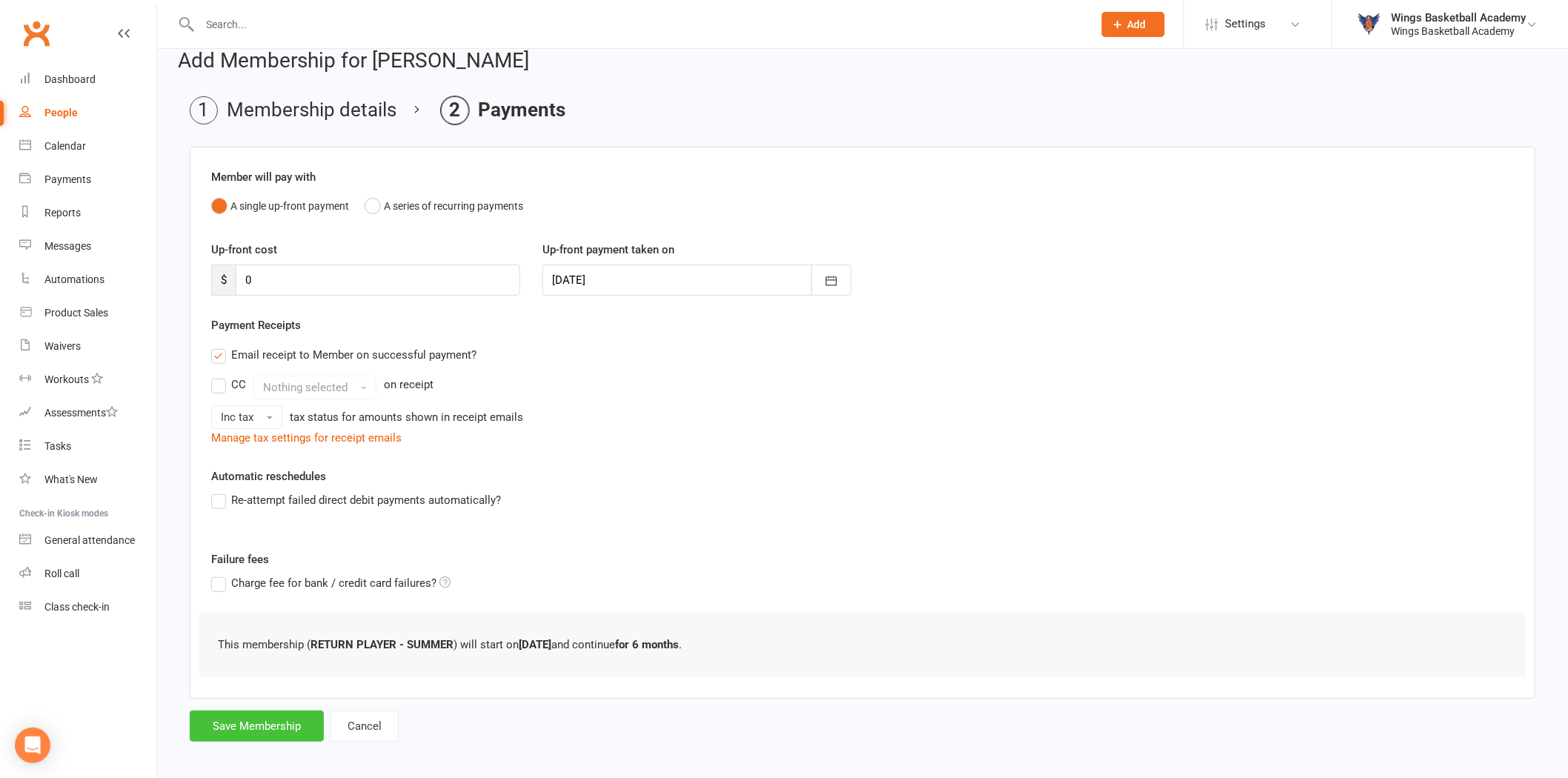
scroll to position [30, 0]
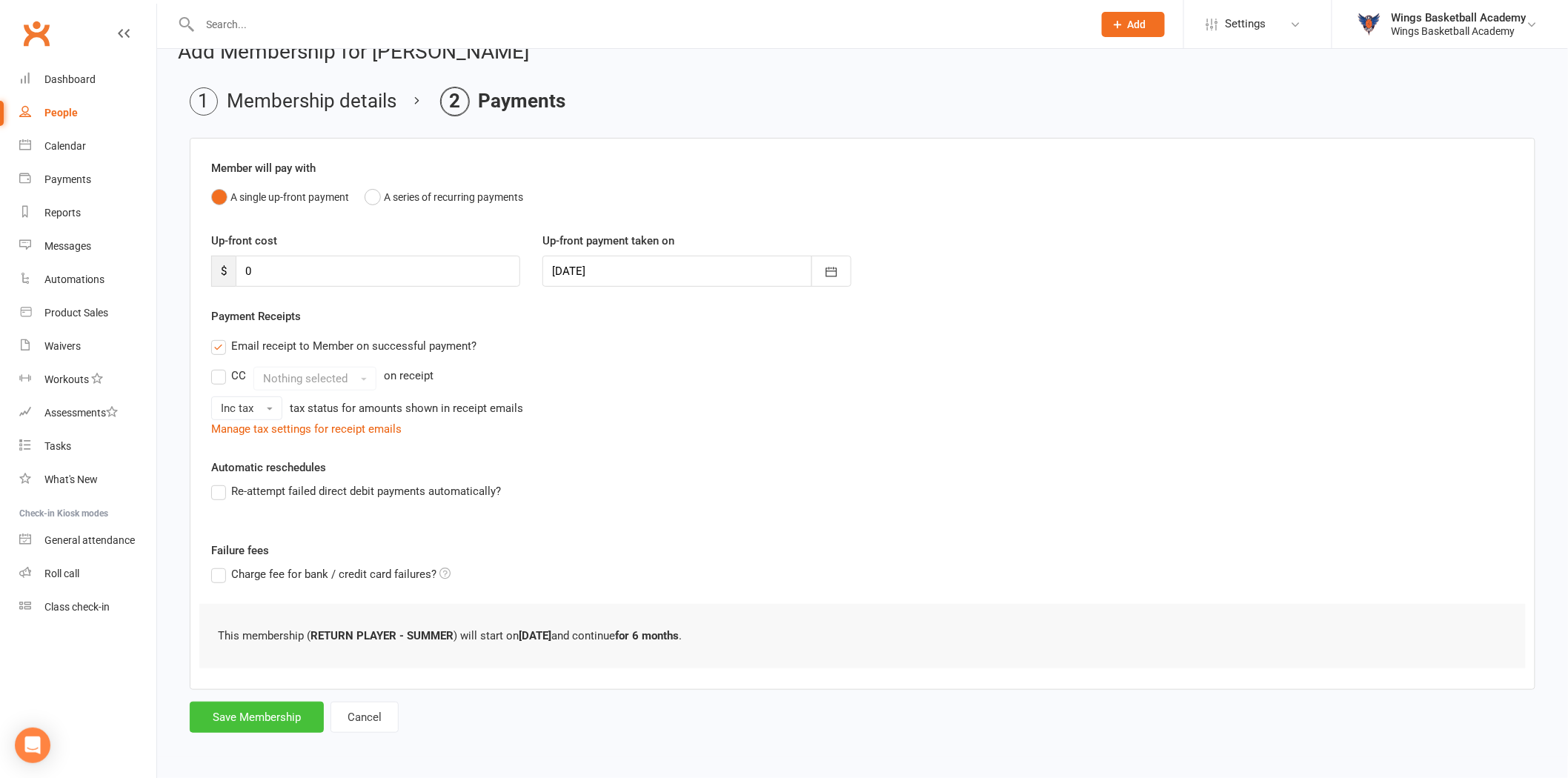
click at [287, 719] on button "Save Membership" at bounding box center [256, 718] width 134 height 31
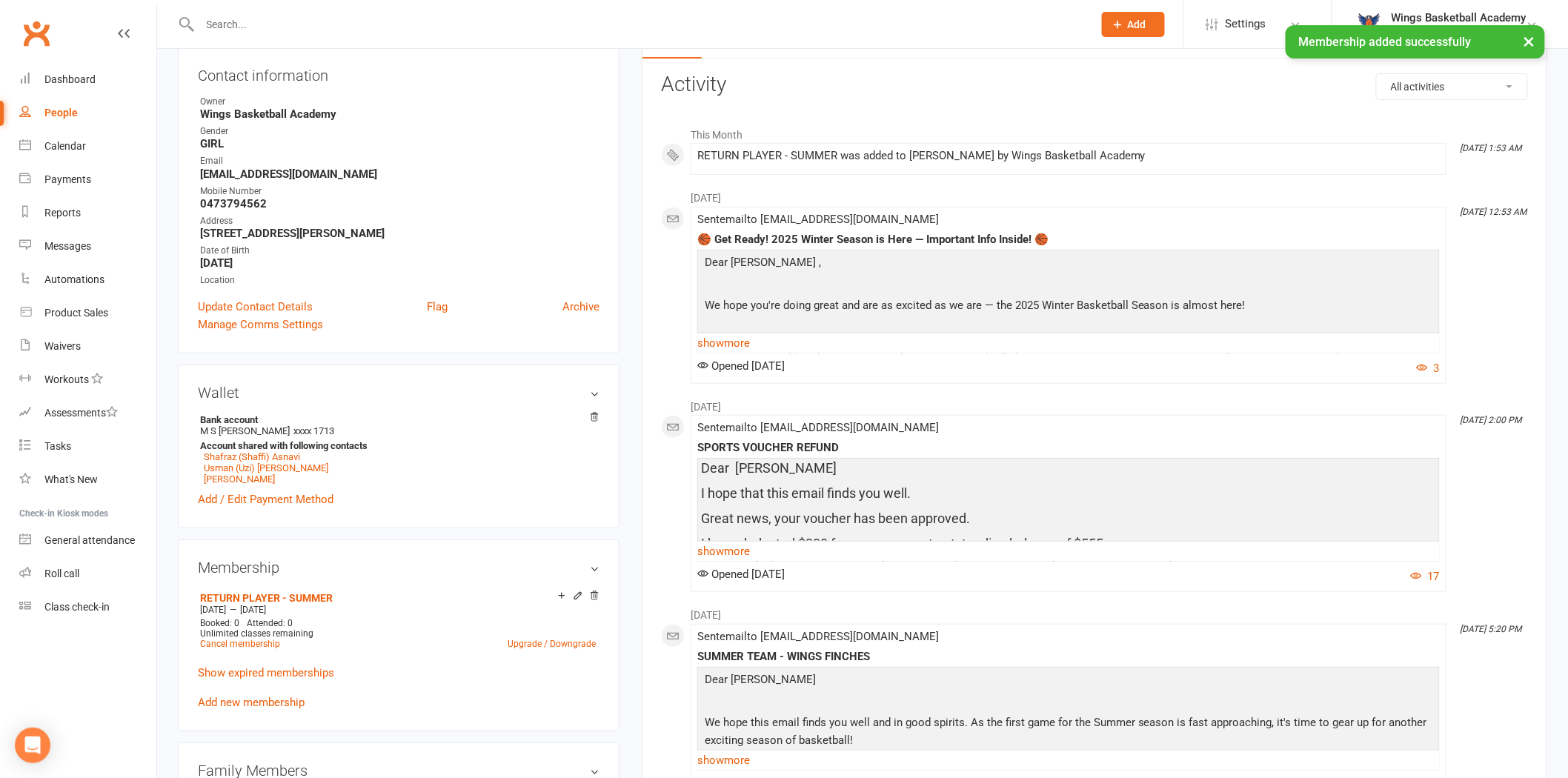
scroll to position [494, 0]
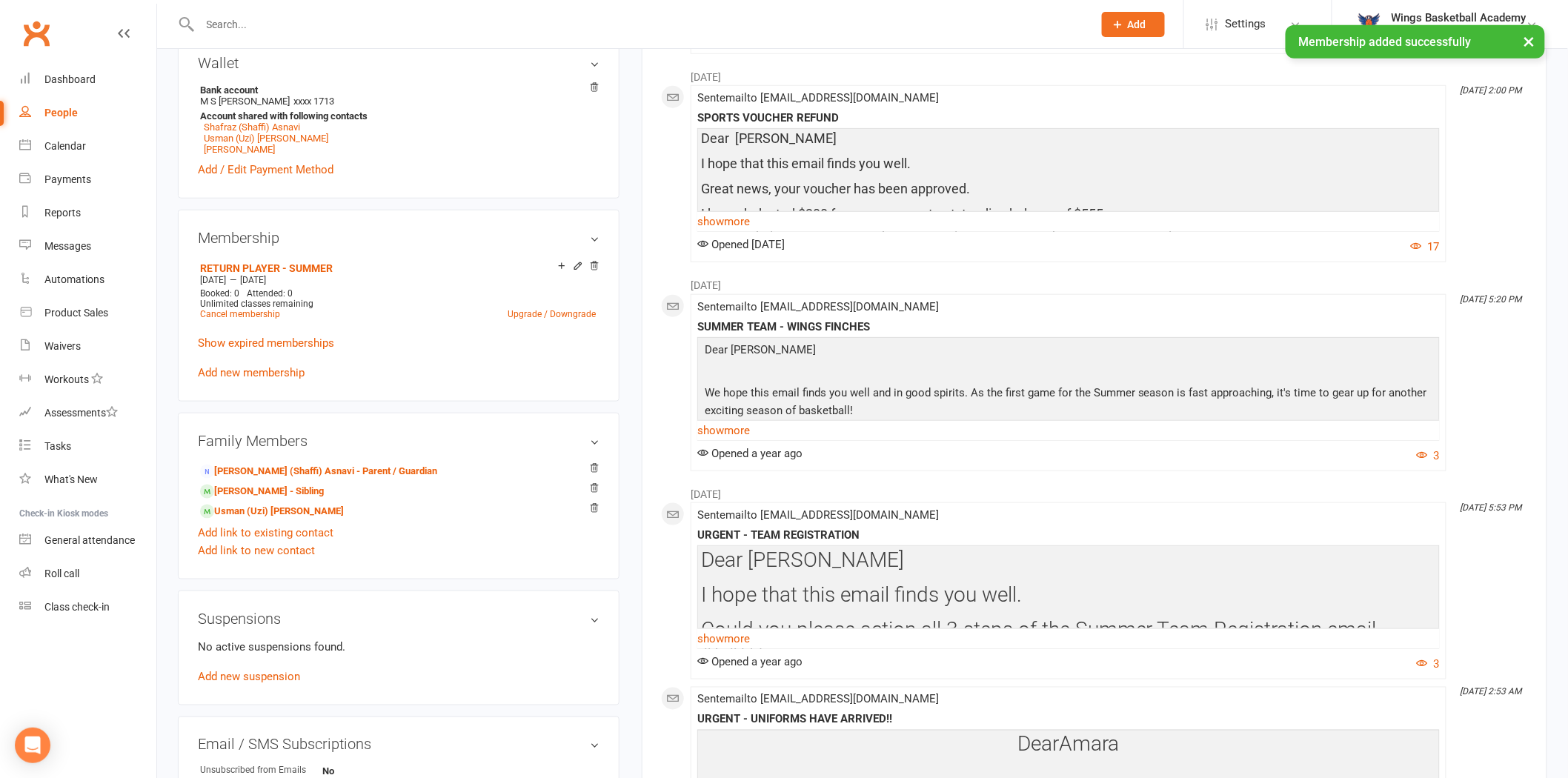
click at [625, 367] on div "upload photo [PERSON_NAME] Activated [DATE] Added [DATE] Active member [DEMOGRA…" at bounding box center [398, 259] width 464 height 1367
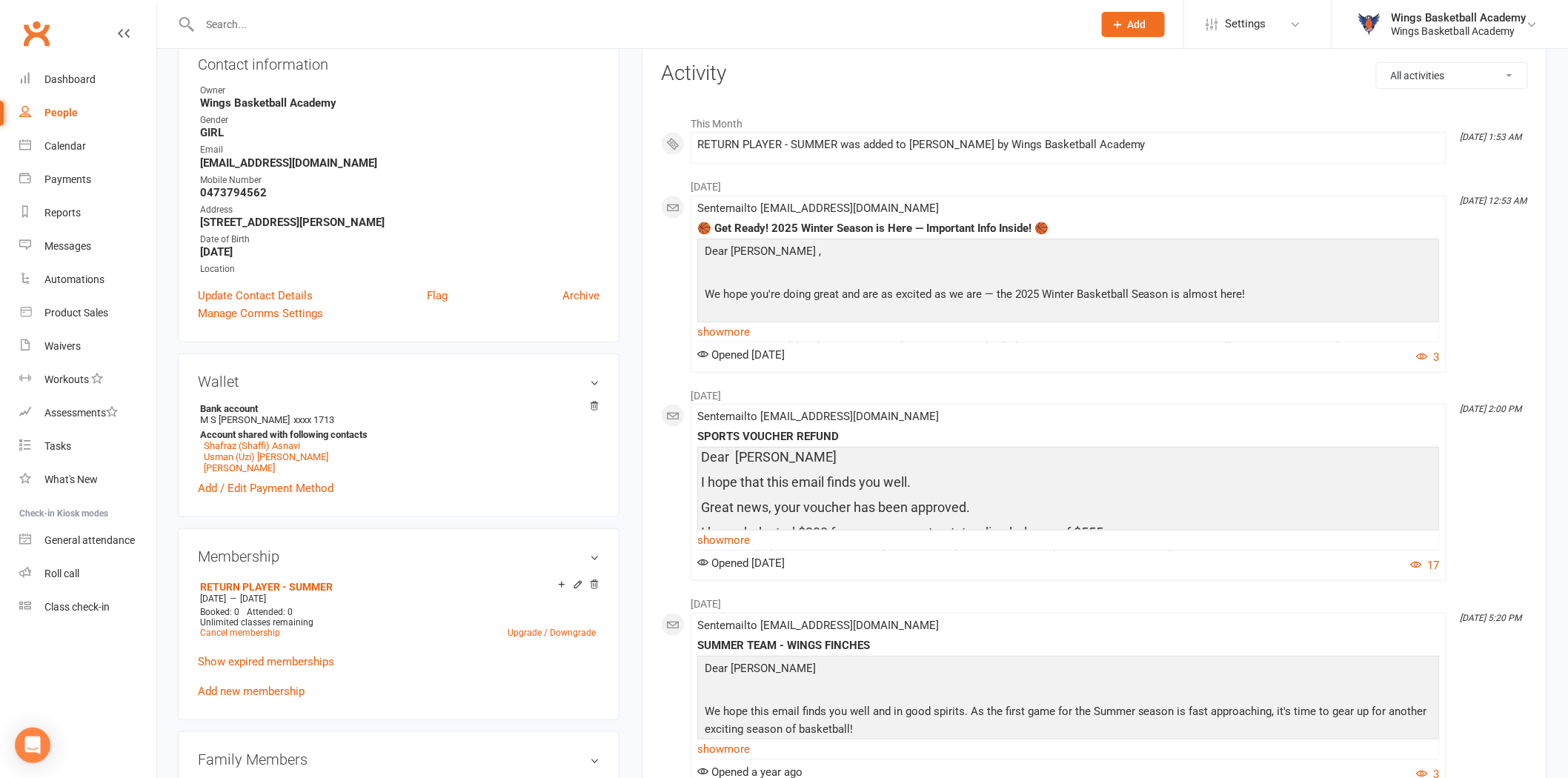
scroll to position [0, 0]
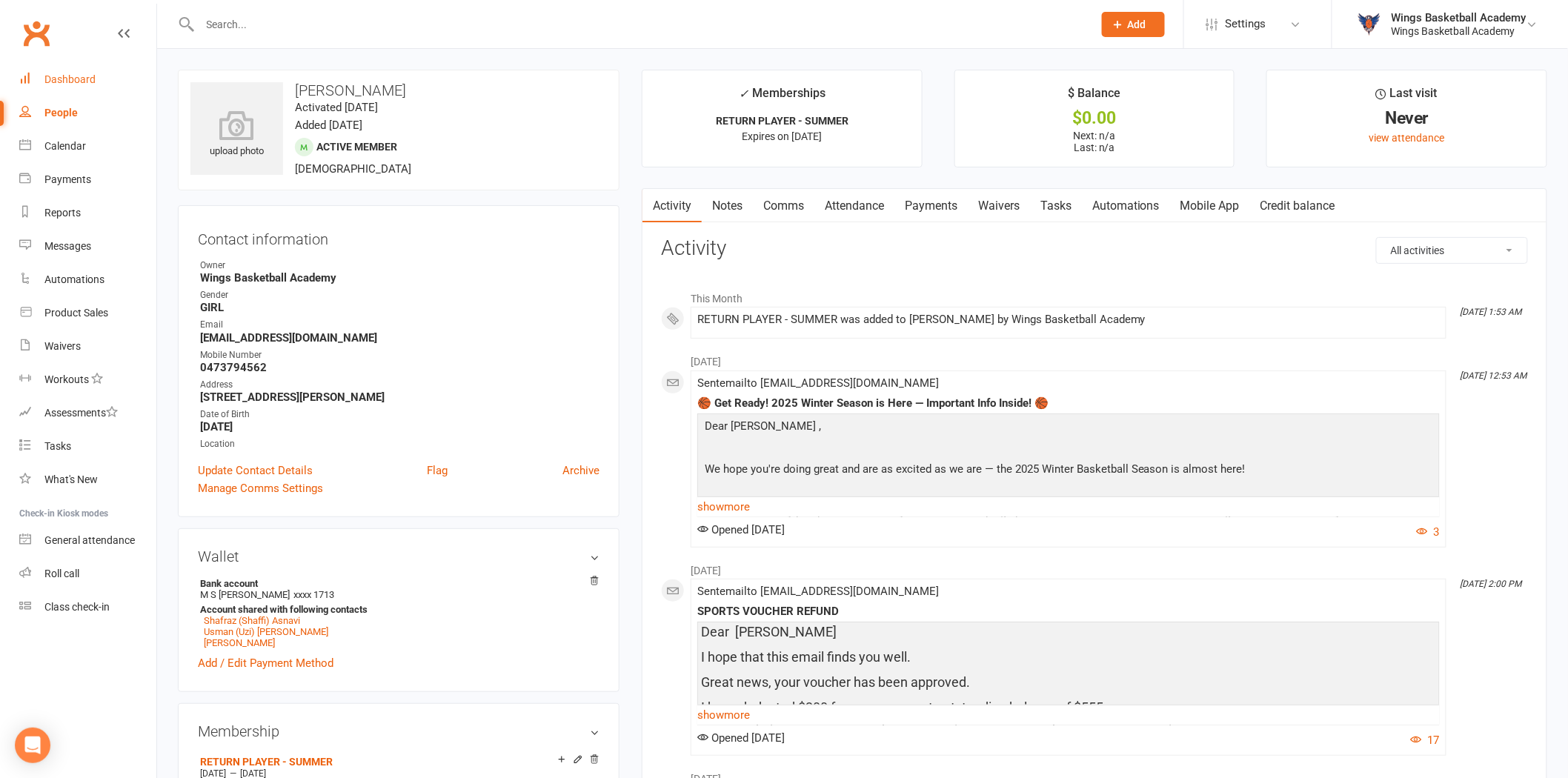
click at [66, 74] on div "Dashboard" at bounding box center [69, 79] width 51 height 12
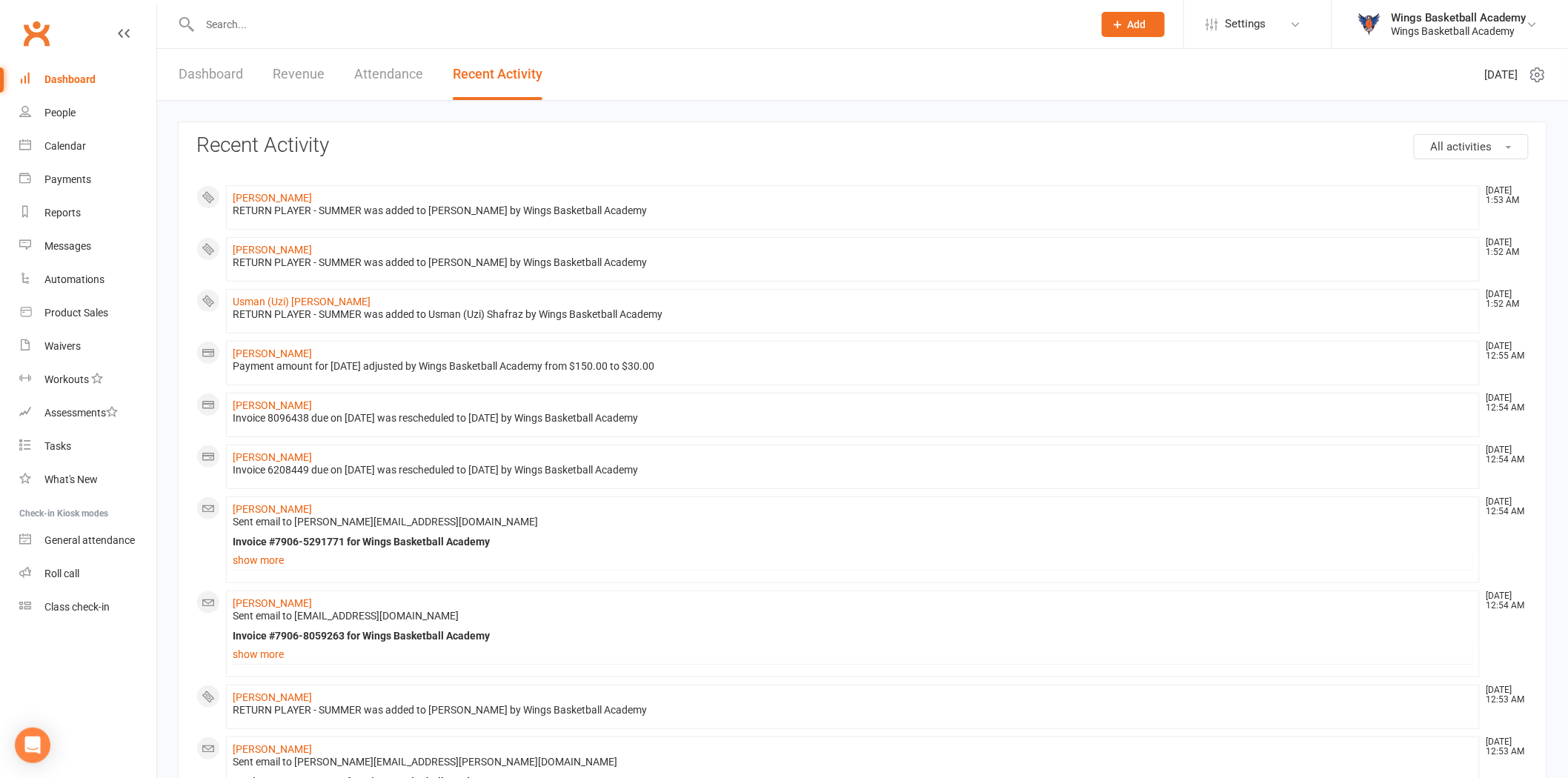
click at [68, 349] on div "Waivers" at bounding box center [62, 346] width 36 height 12
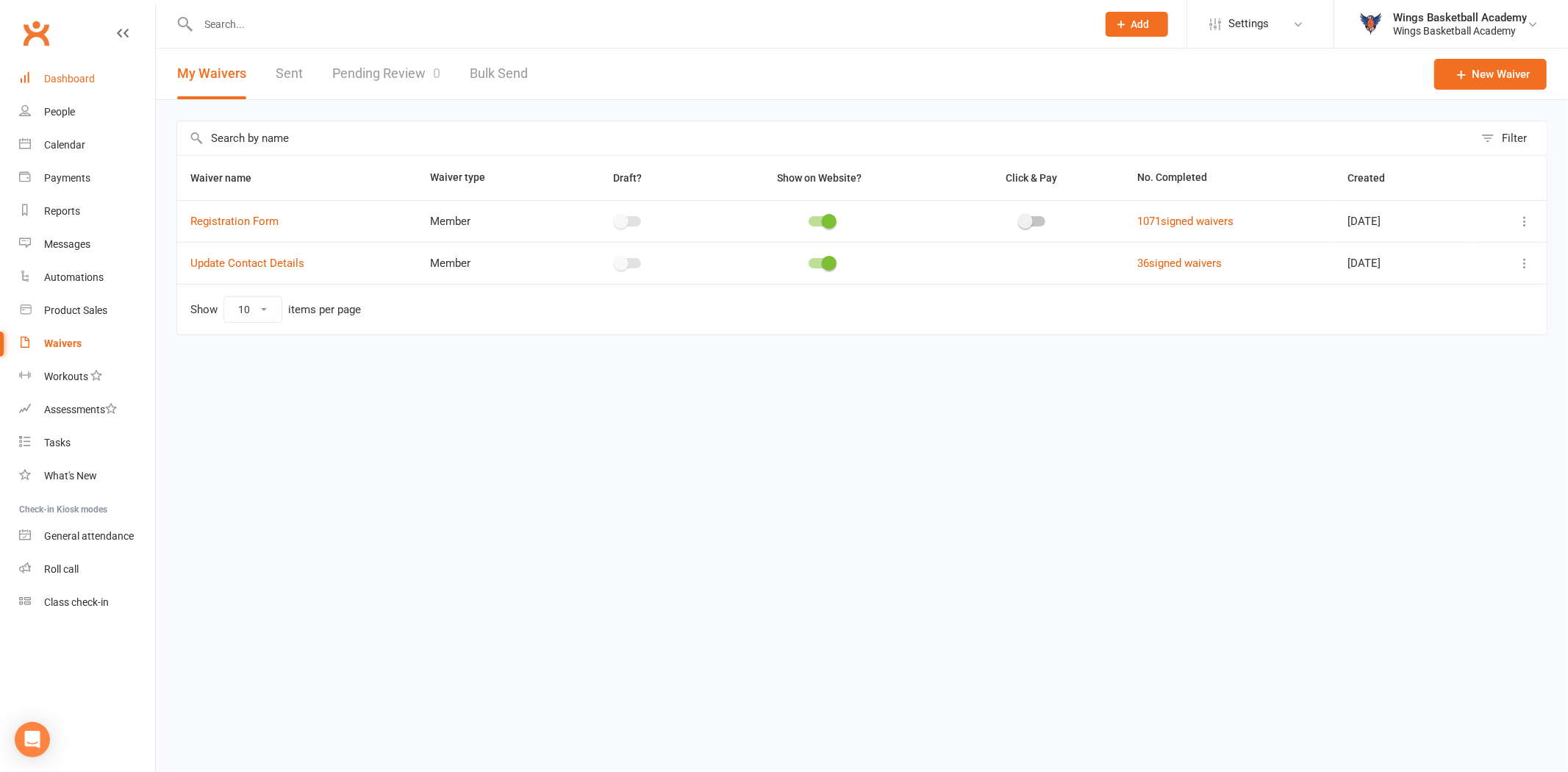
click at [77, 79] on div "Dashboard" at bounding box center [69, 79] width 50 height 12
